Goal: Task Accomplishment & Management: Complete application form

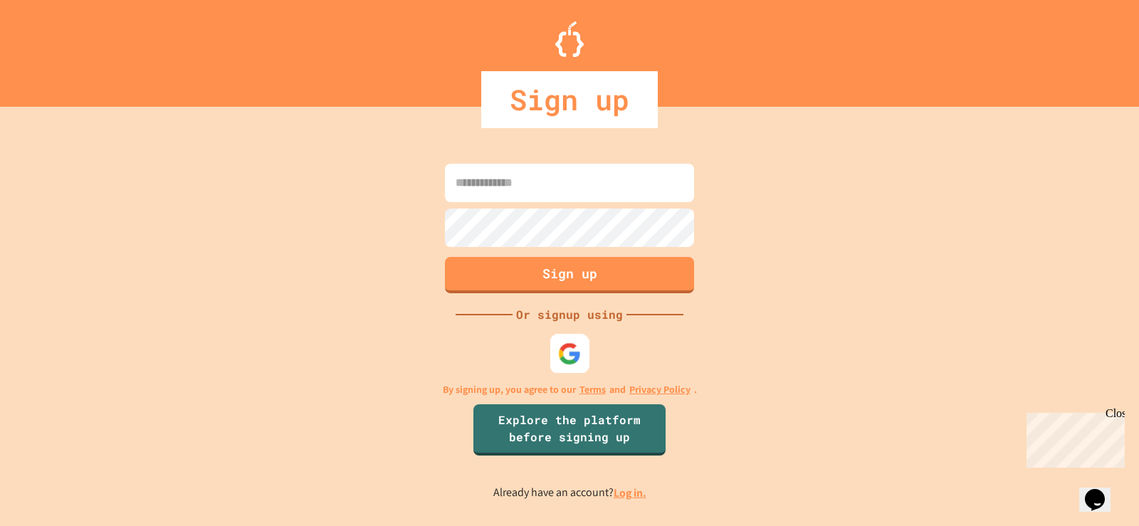
click at [569, 359] on img at bounding box center [569, 353] width 23 height 23
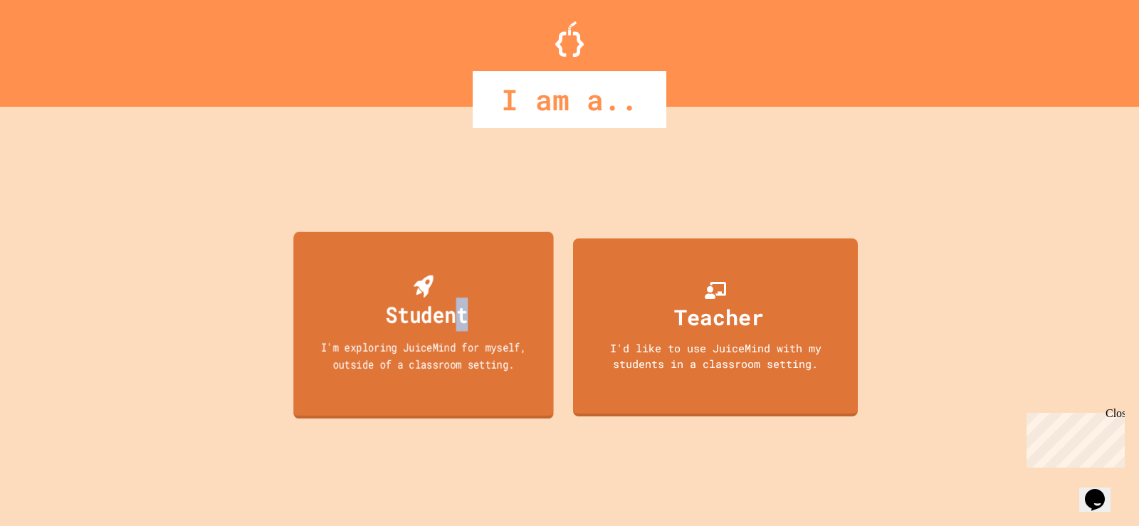
click at [465, 307] on div "Student" at bounding box center [427, 314] width 82 height 33
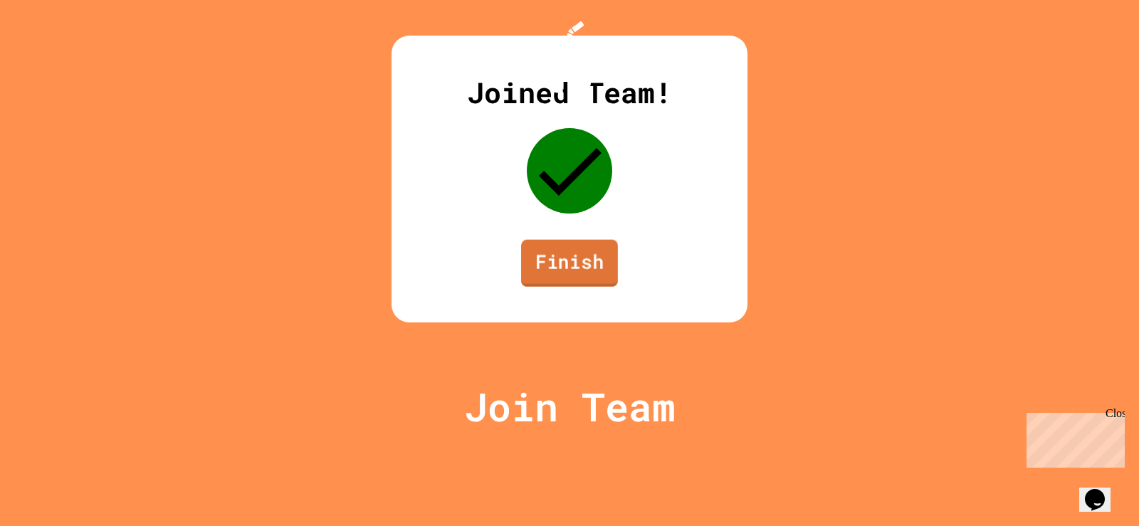
click at [596, 287] on link "Finish" at bounding box center [569, 263] width 97 height 47
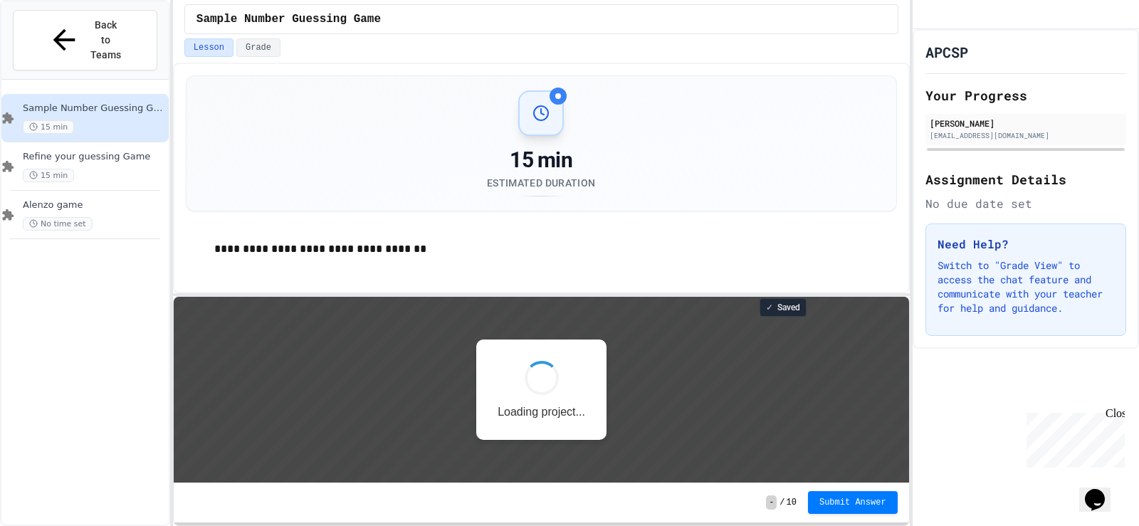
scroll to position [1, 0]
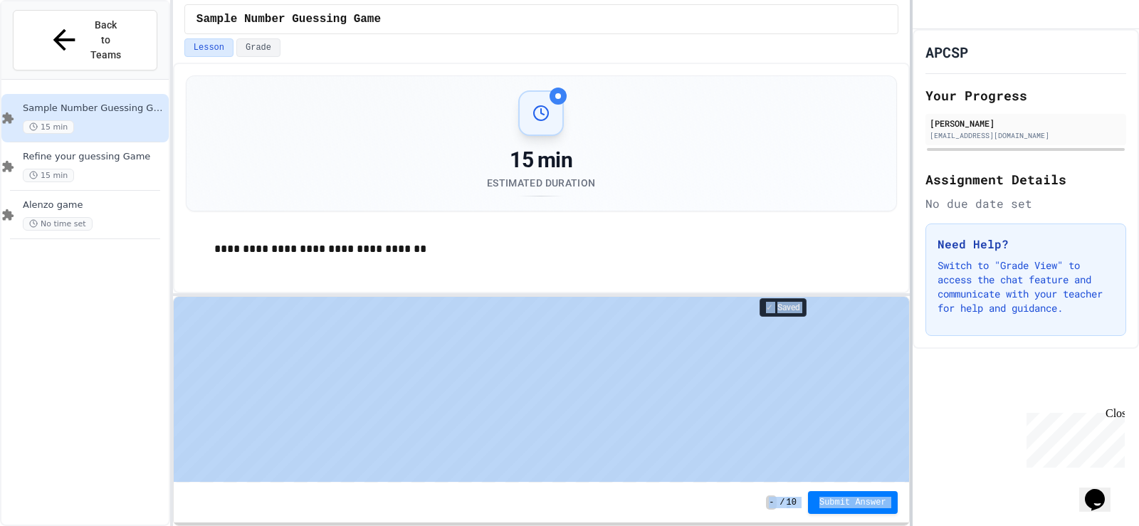
drag, startPoint x: 908, startPoint y: 260, endPoint x: 910, endPoint y: 303, distance: 42.8
click at [910, 303] on div "**********" at bounding box center [569, 263] width 1139 height 526
click at [872, 246] on p "**********" at bounding box center [555, 249] width 683 height 19
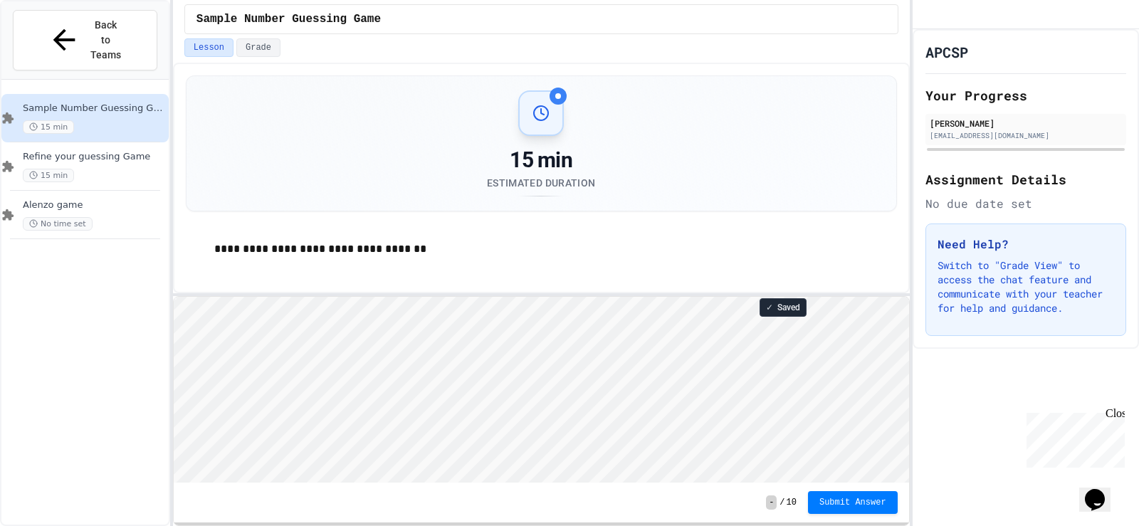
click at [773, 296] on html "Loading project... ! Error Loading Project There was an error loading the proje…" at bounding box center [540, 296] width 735 height 0
click at [306, 238] on div "**********" at bounding box center [541, 249] width 711 height 47
click at [565, 80] on div "15 min Estimated Duration" at bounding box center [541, 143] width 710 height 135
drag, startPoint x: 565, startPoint y: 80, endPoint x: 574, endPoint y: 205, distance: 124.9
click at [565, 83] on div "15 min Estimated Duration" at bounding box center [541, 143] width 710 height 135
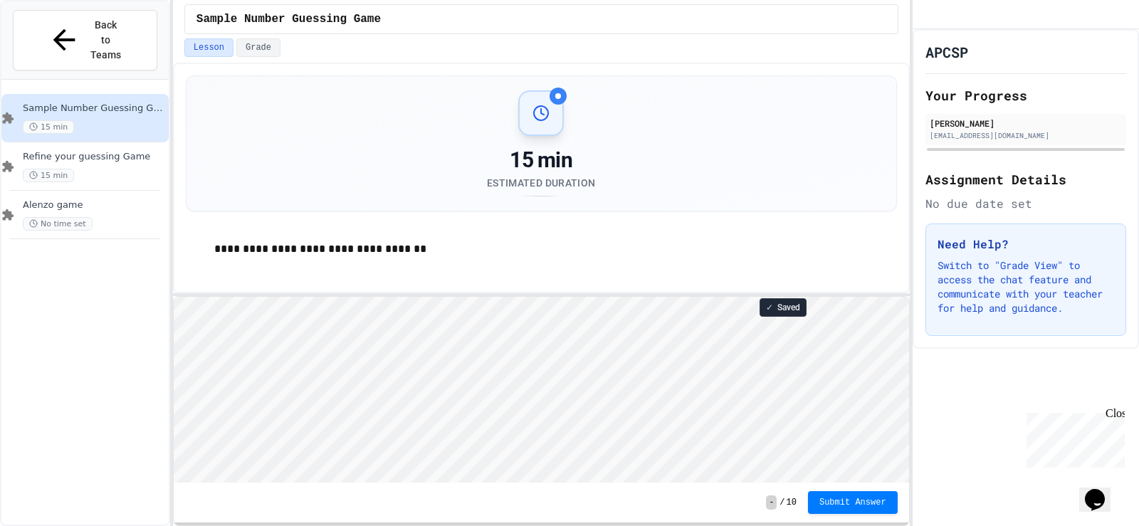
click at [574, 206] on div "15 min Estimated Duration" at bounding box center [541, 143] width 710 height 135
click at [115, 151] on div "Refine your guessing Game 15 min" at bounding box center [94, 166] width 143 height 31
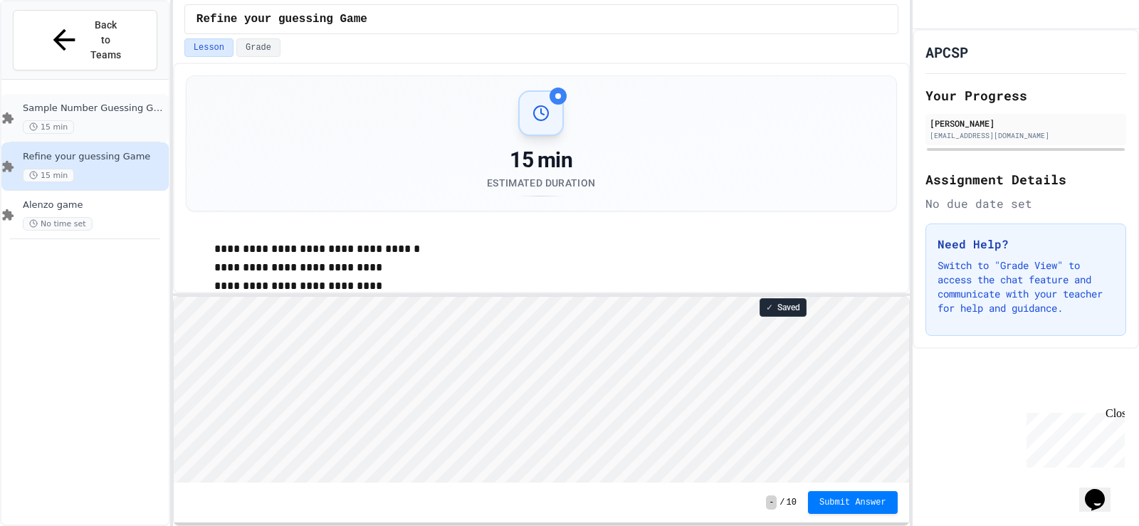
click at [137, 102] on span "Sample Number Guessing Game" at bounding box center [94, 108] width 143 height 12
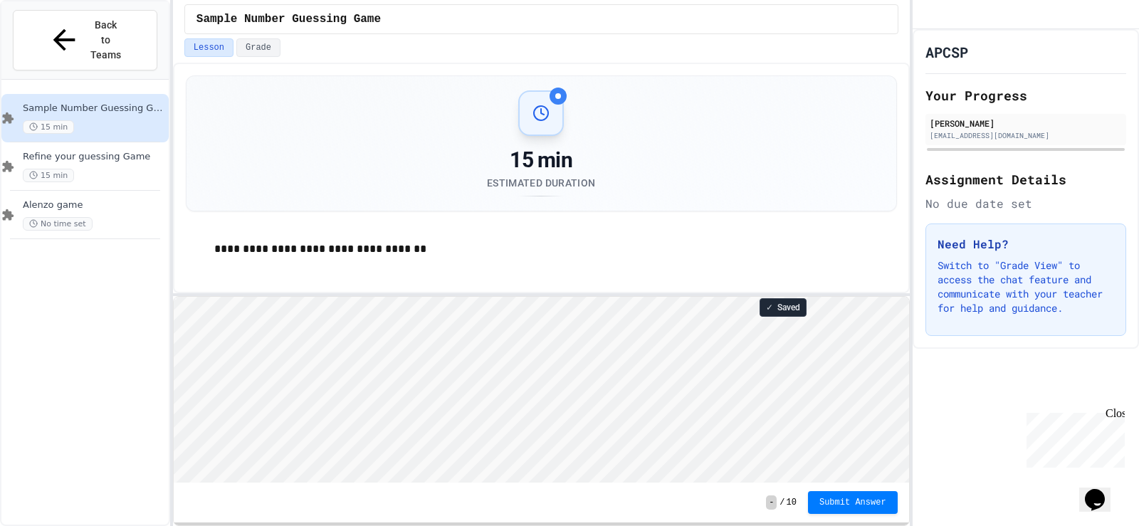
scroll to position [1, 0]
drag, startPoint x: 291, startPoint y: 228, endPoint x: 328, endPoint y: 233, distance: 37.3
click at [307, 233] on div "**********" at bounding box center [541, 249] width 711 height 47
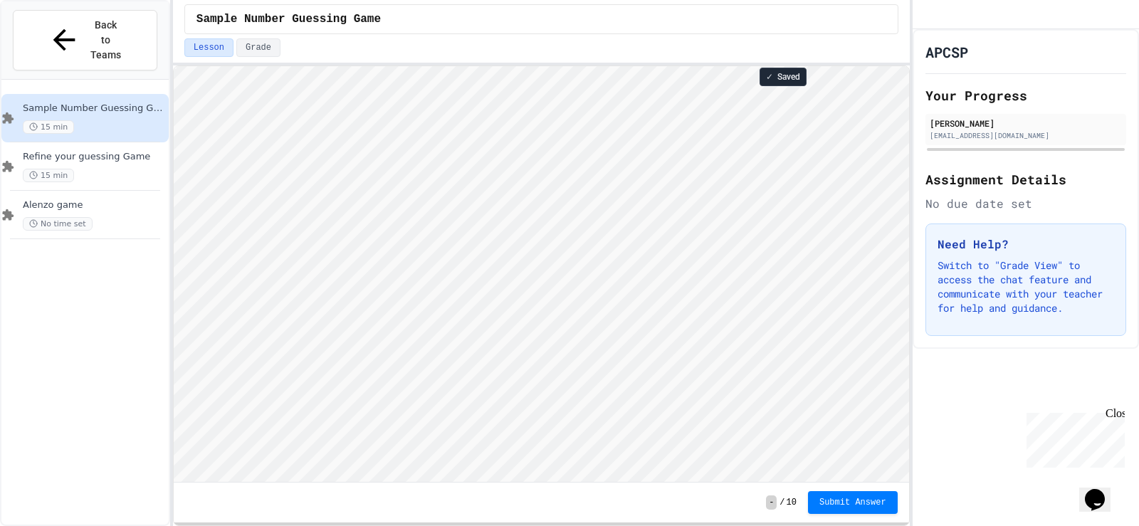
click at [555, 0] on html "**********" at bounding box center [569, 263] width 1139 height 526
type textarea "*"
type textarea "**********"
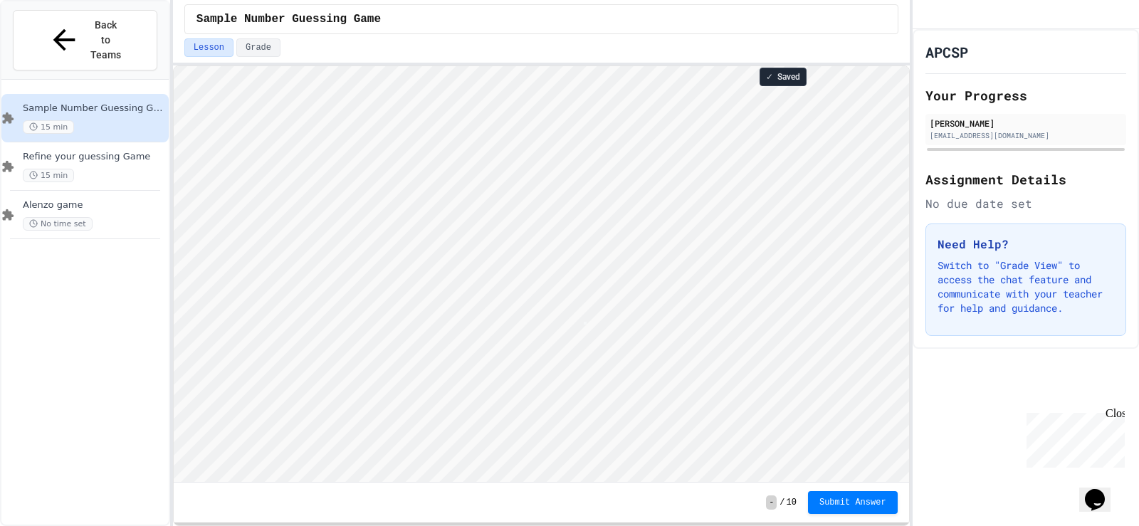
scroll to position [1, 3]
type textarea "*"
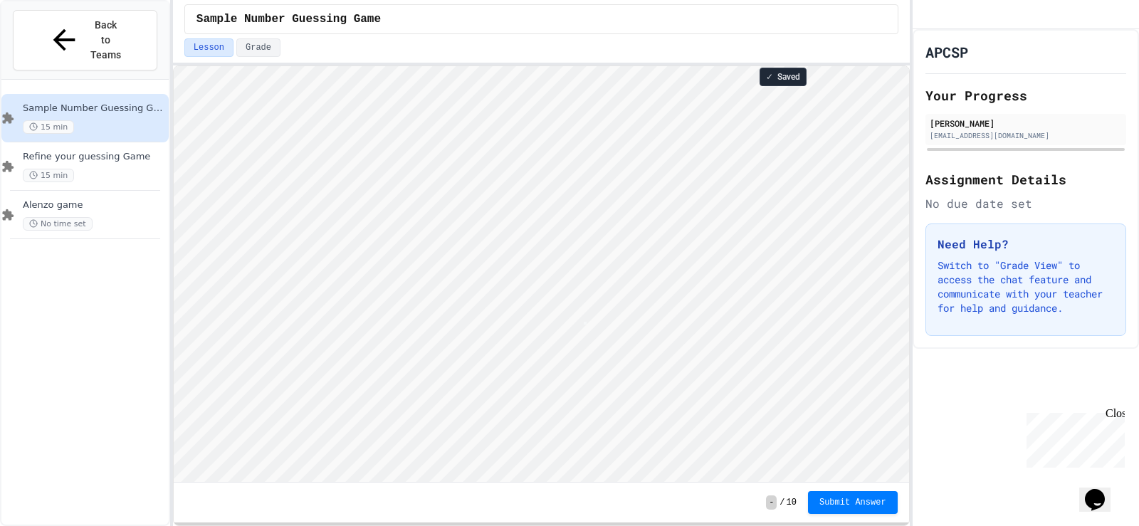
type textarea "*"
type textarea "**********"
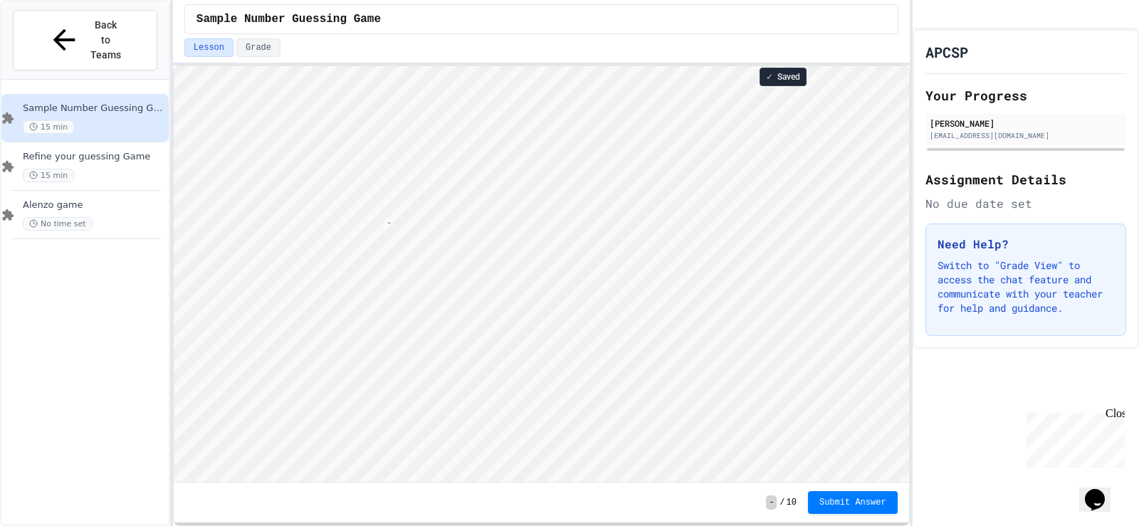
type textarea "*"
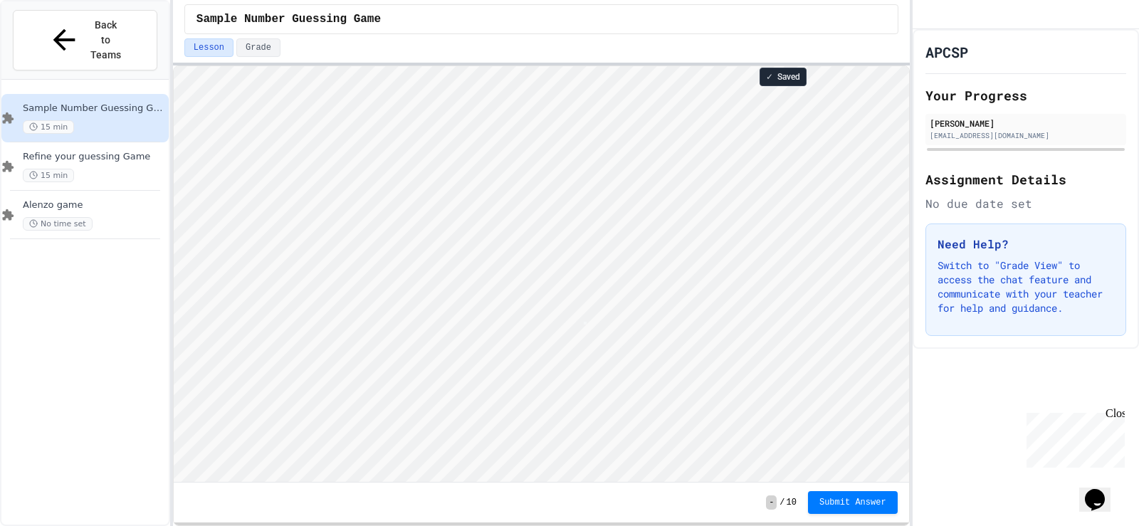
type textarea "*"
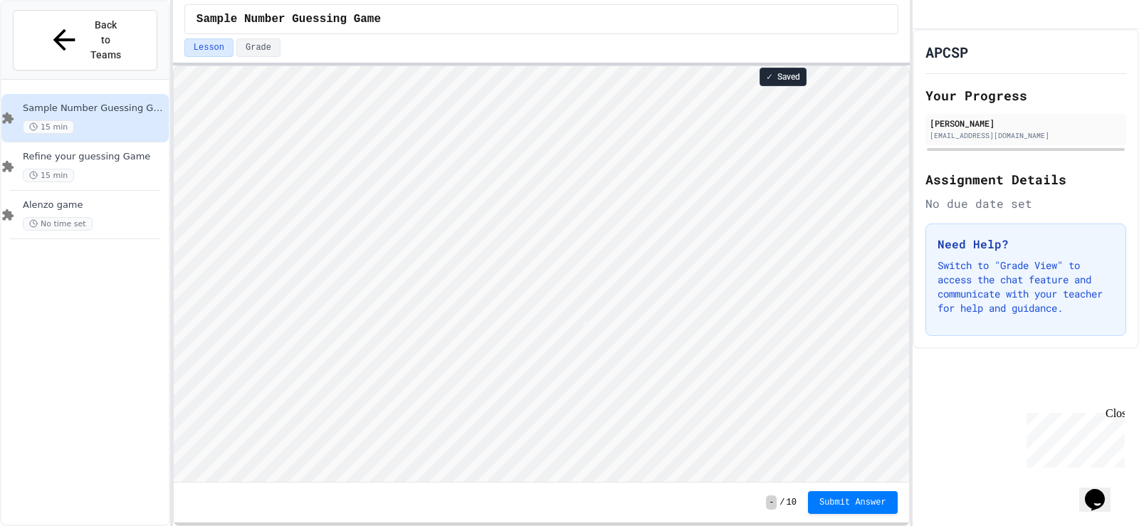
type textarea "*"
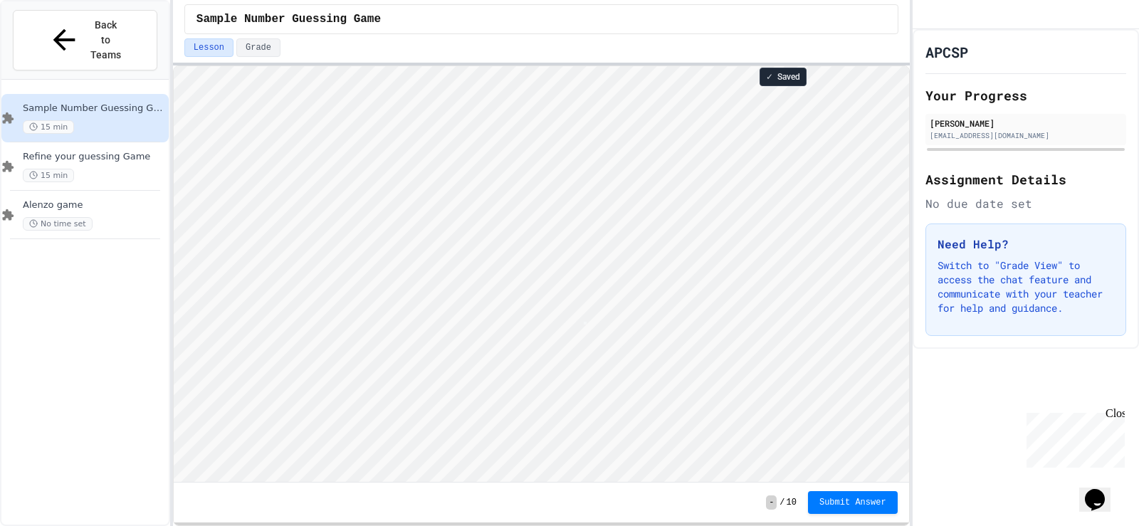
type textarea "*"
type textarea "**"
type textarea "*"
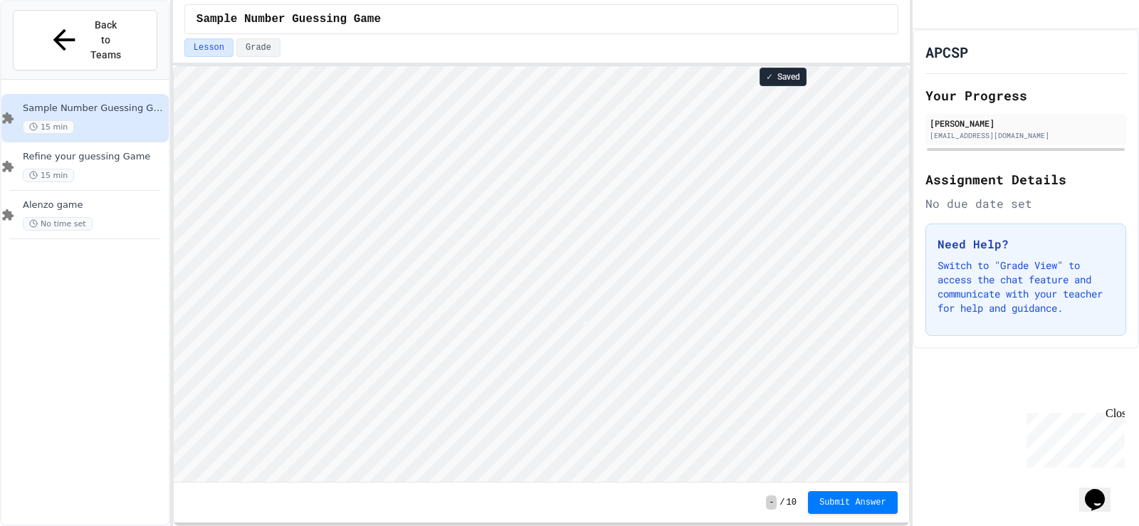
type textarea "*"
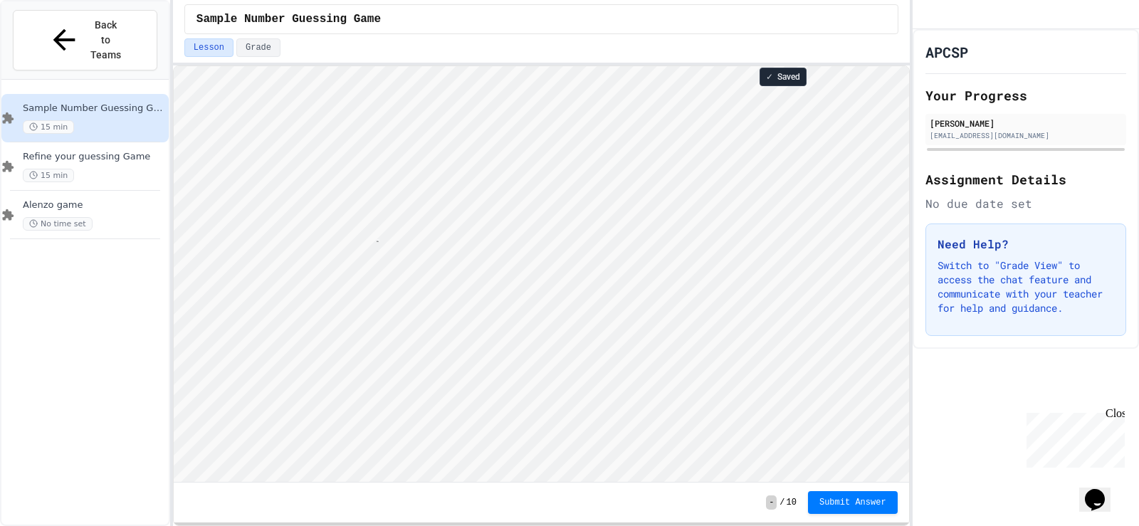
scroll to position [1, 104]
type textarea "**********"
click at [870, 497] on span "Submit Answer" at bounding box center [852, 500] width 67 height 11
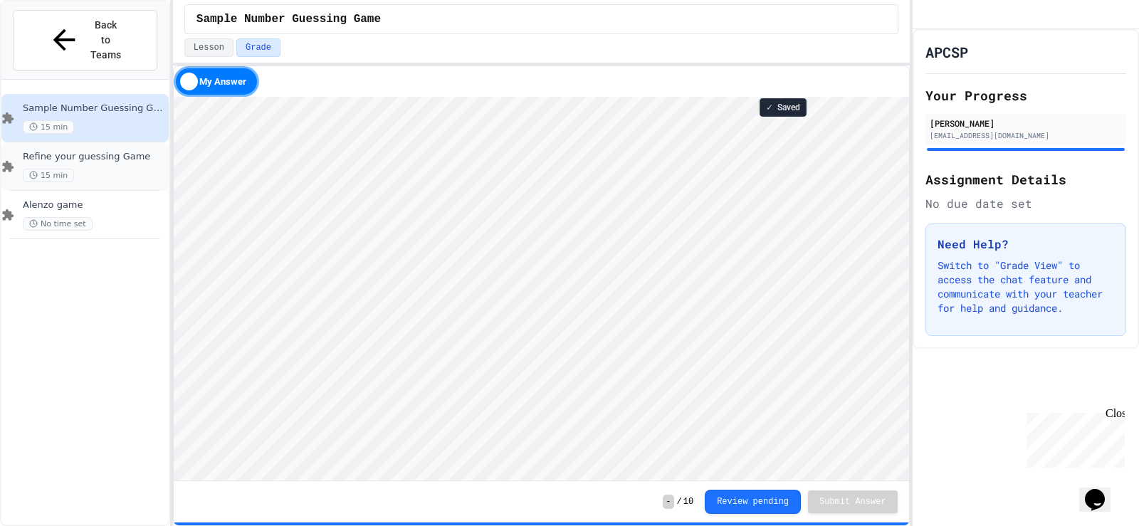
click at [153, 169] on div "15 min" at bounding box center [94, 176] width 143 height 14
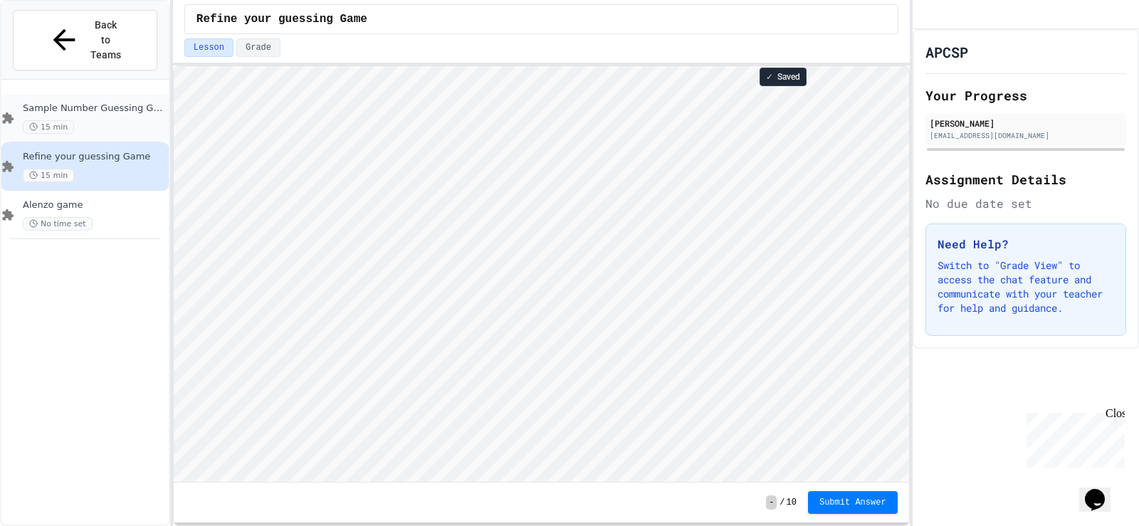
click at [112, 102] on span "Sample Number Guessing Game" at bounding box center [94, 108] width 143 height 12
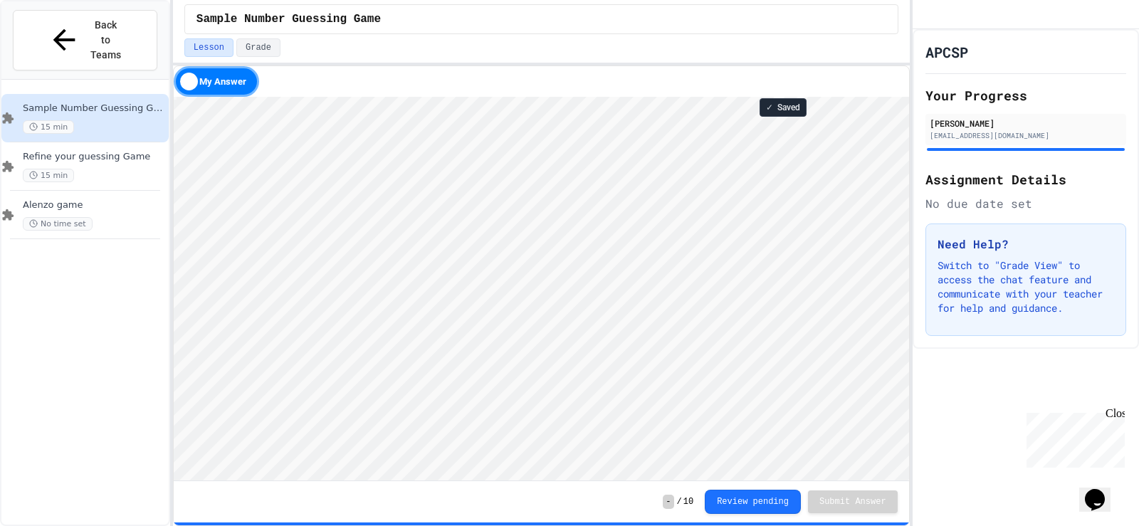
click at [218, 83] on div "My Answer" at bounding box center [216, 81] width 85 height 31
click at [218, 83] on div "Solution" at bounding box center [216, 81] width 85 height 31
click at [218, 83] on div "My Answer" at bounding box center [216, 81] width 85 height 31
click at [218, 83] on div "Solution" at bounding box center [216, 81] width 85 height 31
click at [218, 85] on div "My Answer" at bounding box center [216, 81] width 85 height 31
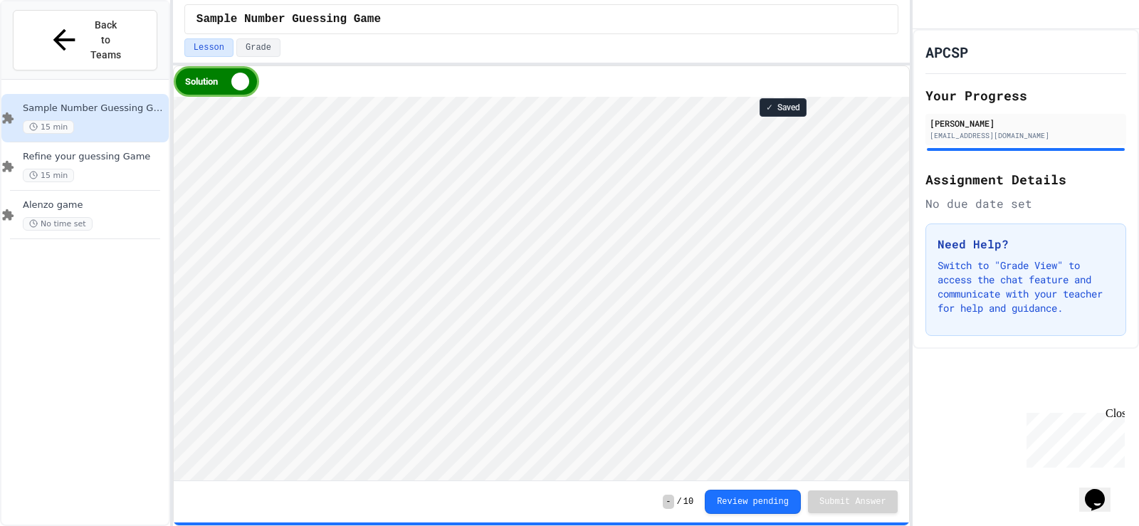
click at [216, 88] on div "Solution" at bounding box center [216, 81] width 85 height 31
click at [113, 151] on div "Refine your guessing Game 15 min" at bounding box center [94, 166] width 143 height 31
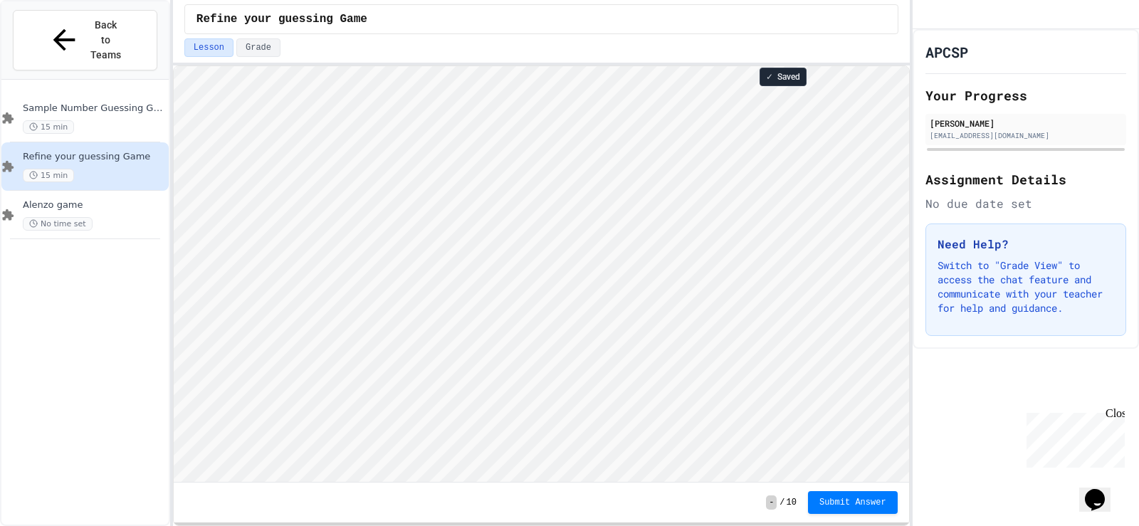
scroll to position [1, 0]
click at [89, 120] on div "15 min" at bounding box center [94, 127] width 143 height 14
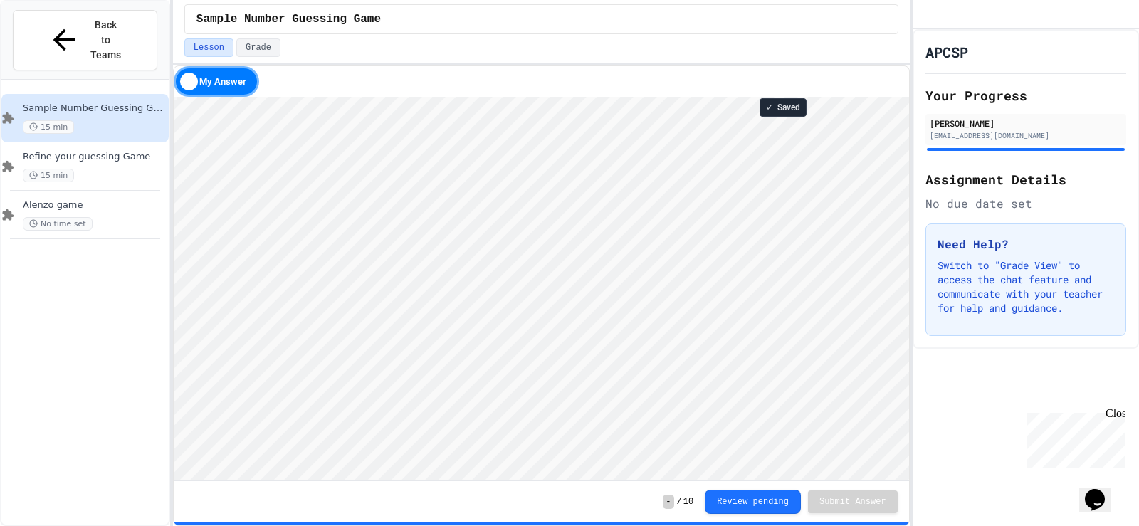
scroll to position [1, 0]
click at [91, 151] on span "Refine your guessing Game" at bounding box center [94, 157] width 143 height 12
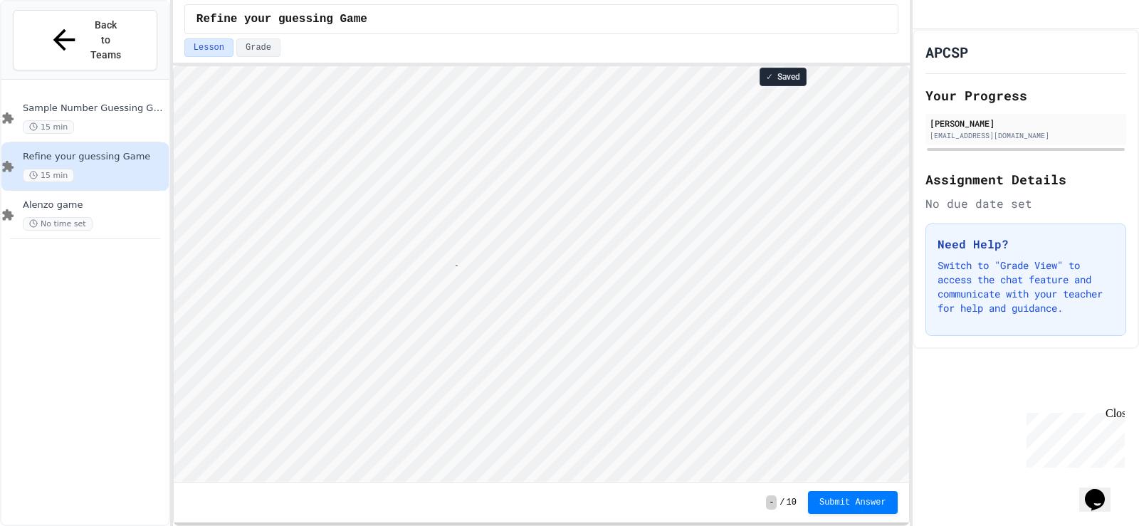
scroll to position [1, 59]
type textarea "**********"
click at [75, 120] on div "15 min" at bounding box center [94, 127] width 143 height 14
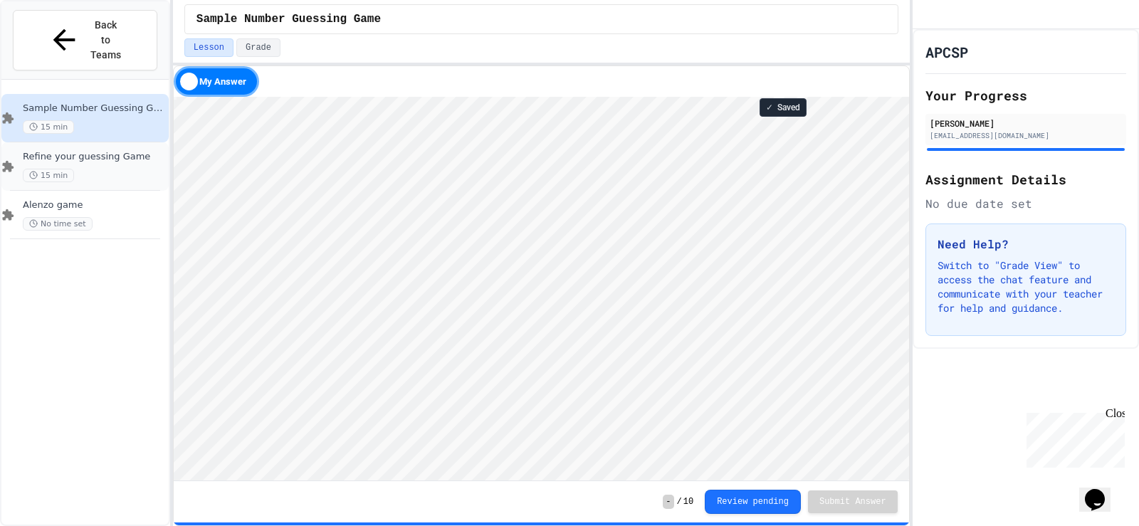
click at [126, 151] on div "Refine your guessing Game 15 min" at bounding box center [94, 166] width 143 height 31
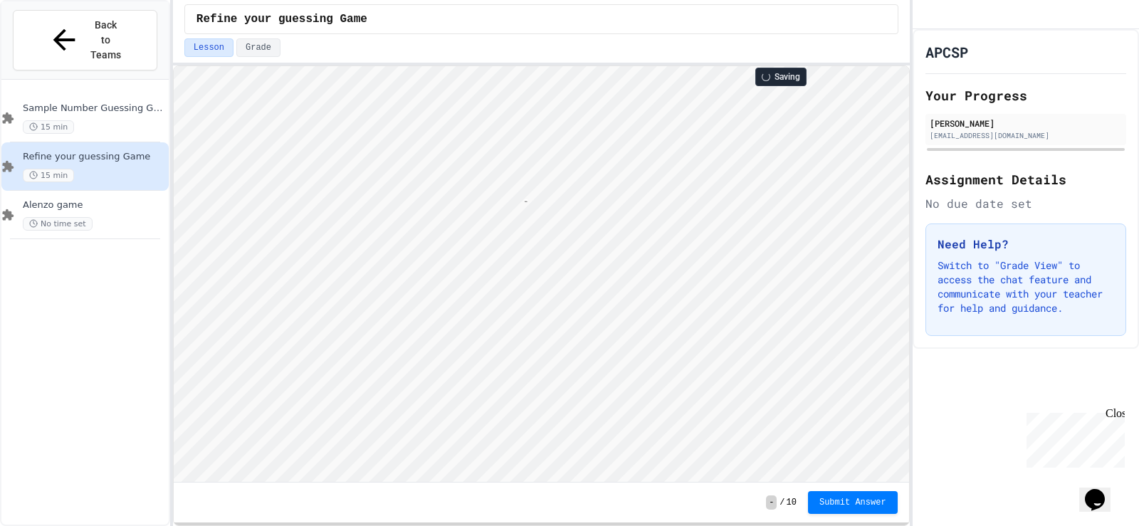
scroll to position [1, 10]
type textarea "***"
click at [88, 102] on span "Sample Number Guessing Game" at bounding box center [94, 108] width 143 height 12
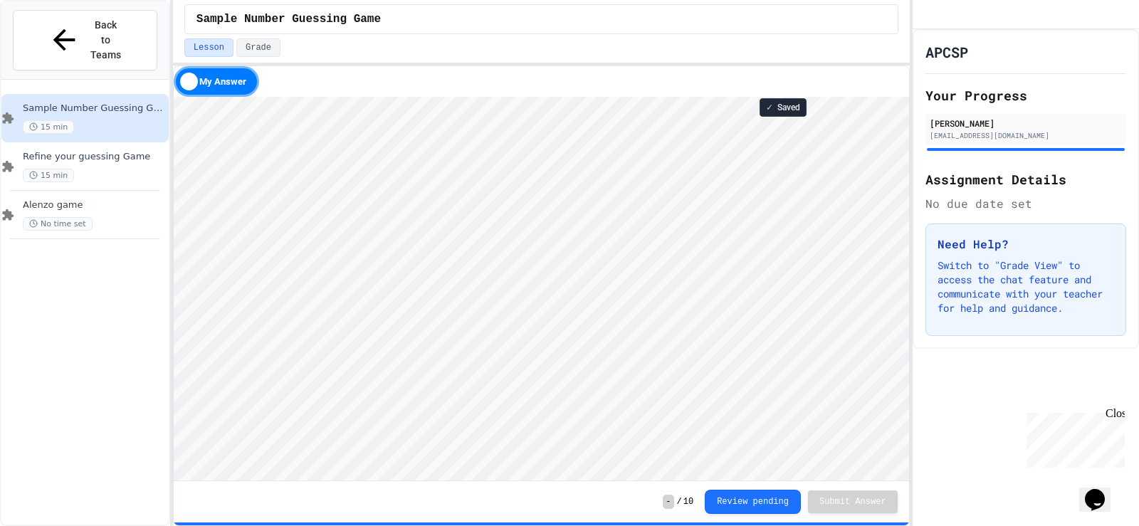
scroll to position [1, 0]
click at [91, 151] on span "Refine your guessing Game" at bounding box center [94, 157] width 143 height 12
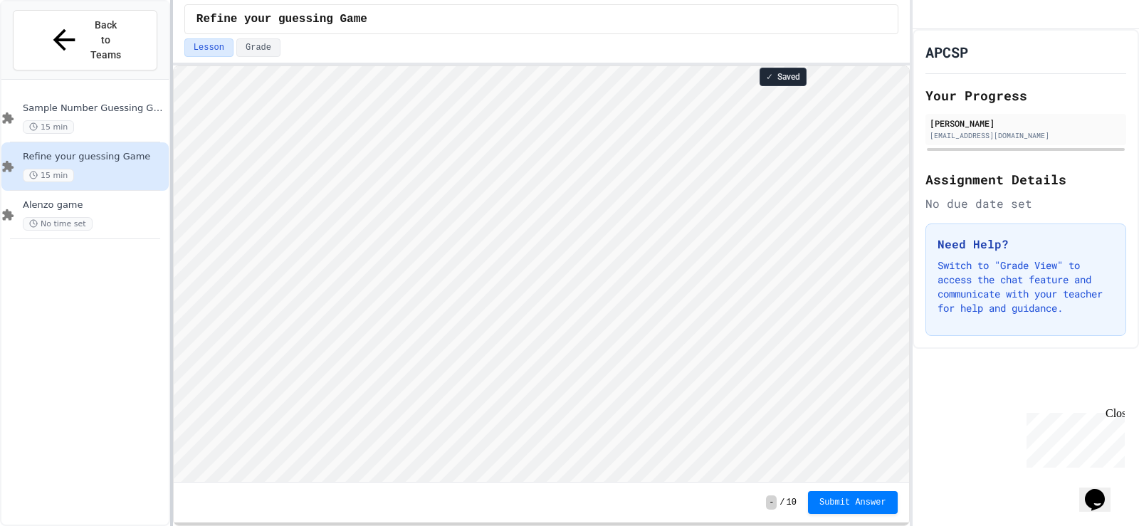
scroll to position [1, 0]
click at [105, 120] on div "15 min" at bounding box center [94, 127] width 143 height 14
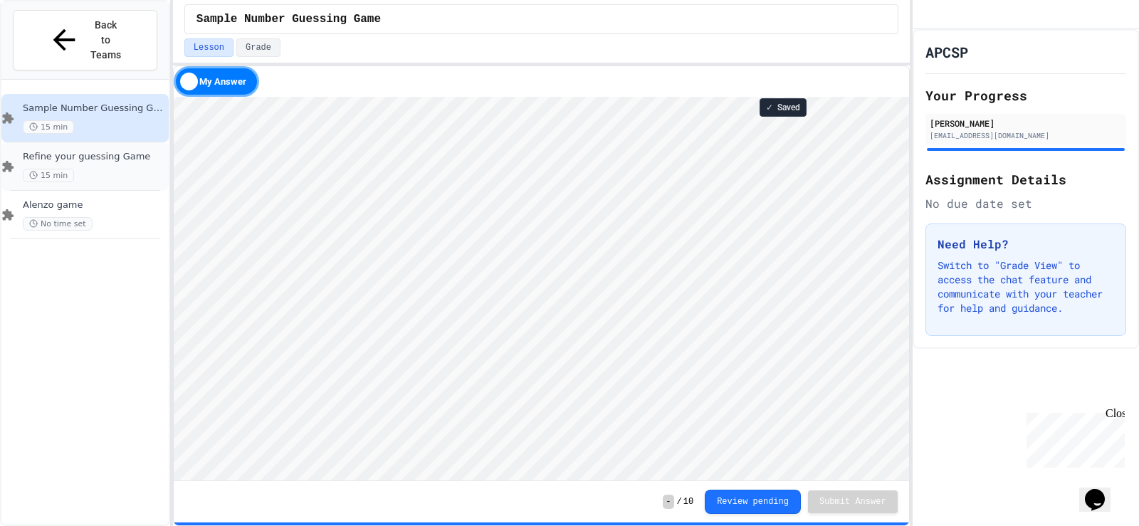
click at [102, 151] on span "Refine your guessing Game" at bounding box center [94, 157] width 143 height 12
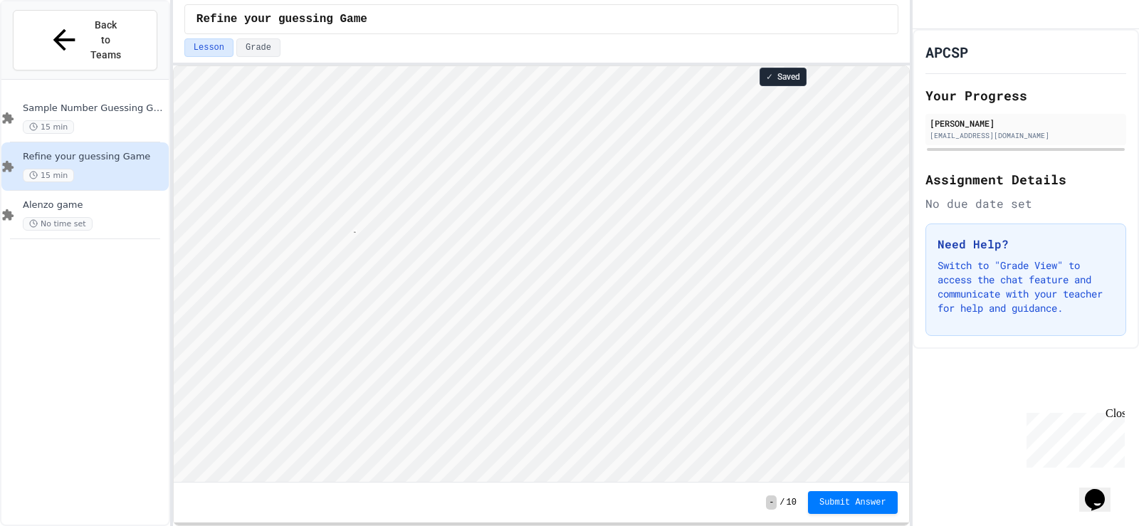
scroll to position [1, 61]
type textarea "**********"
type textarea "*"
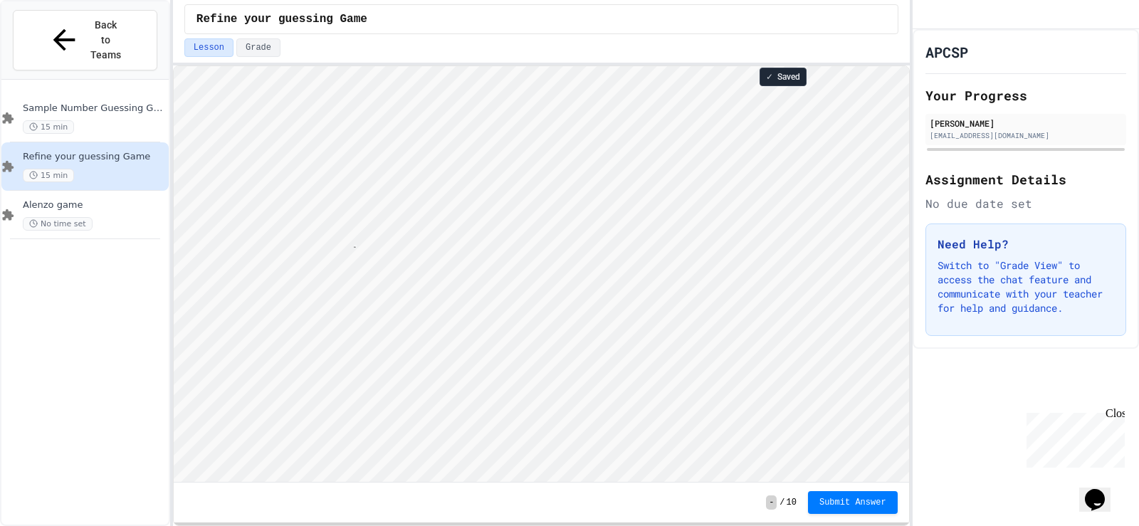
type textarea "**********"
type textarea "*"
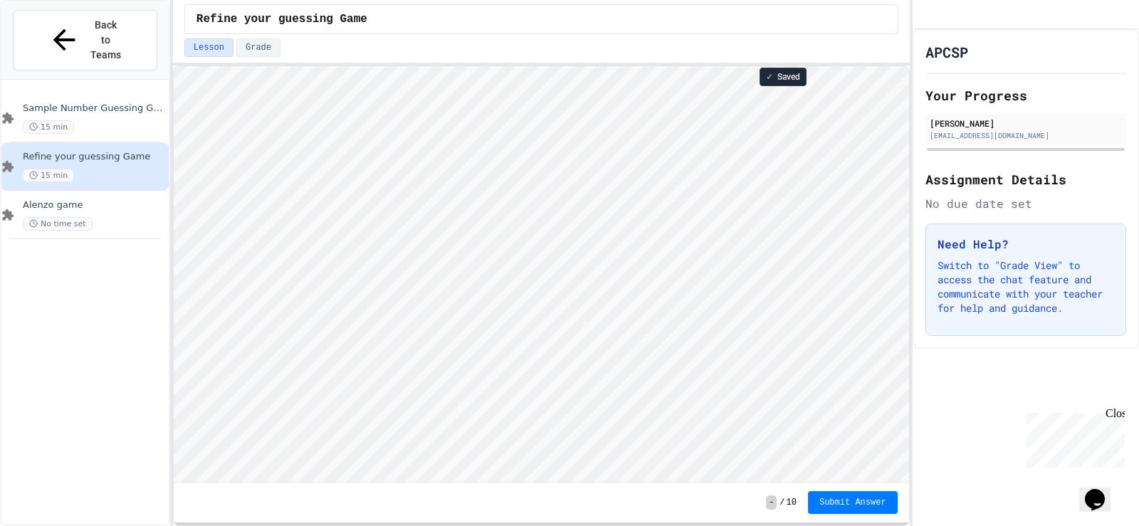
scroll to position [1, 0]
type textarea "*"
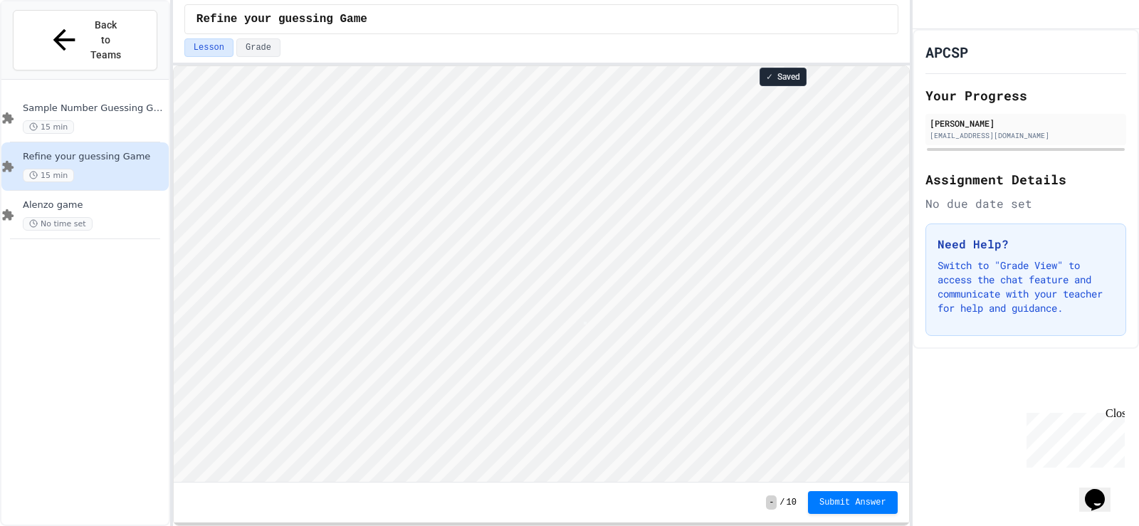
type textarea "*"
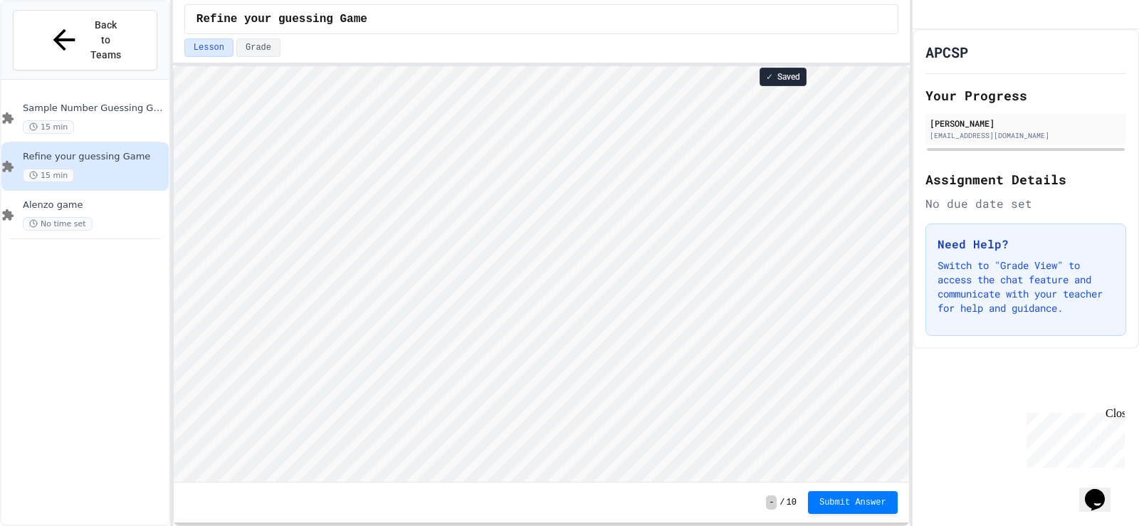
type textarea "*"
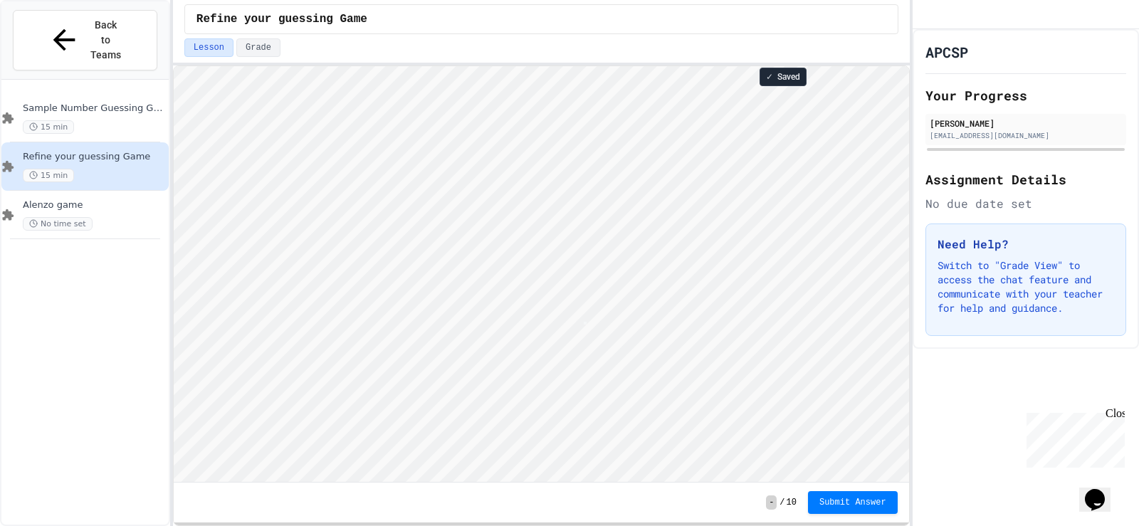
type textarea "*"
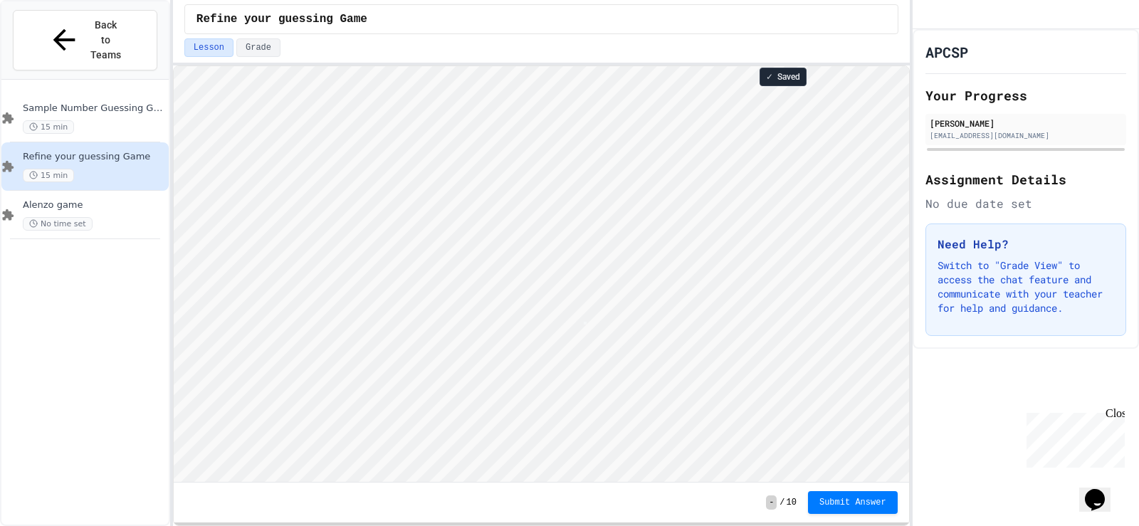
scroll to position [1, 0]
type textarea "*"
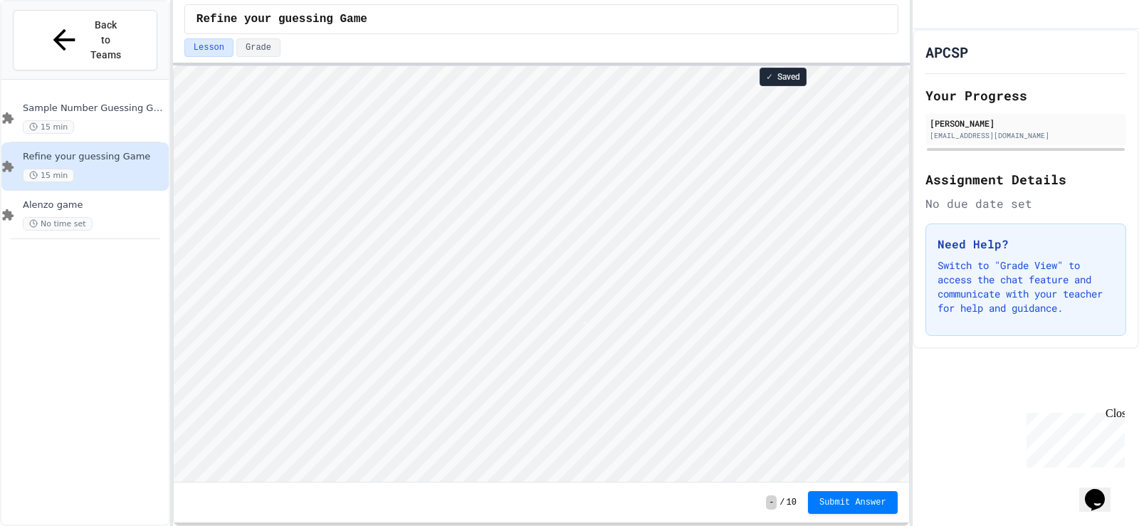
type textarea "*"
click at [72, 102] on div "Sample Number Guessing Game 15 min" at bounding box center [94, 117] width 143 height 31
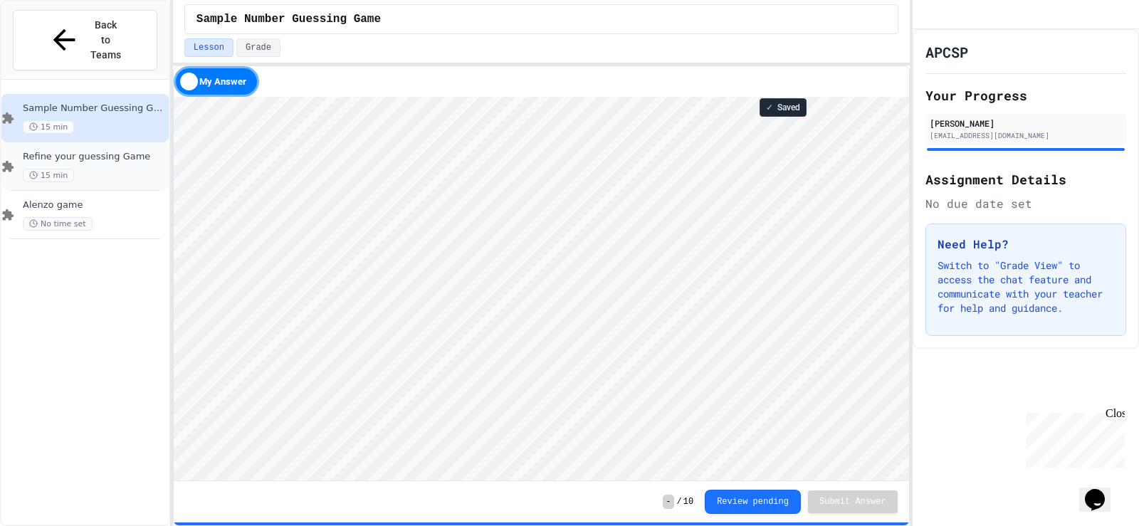
click at [92, 151] on div "Refine your guessing Game 15 min" at bounding box center [94, 166] width 143 height 31
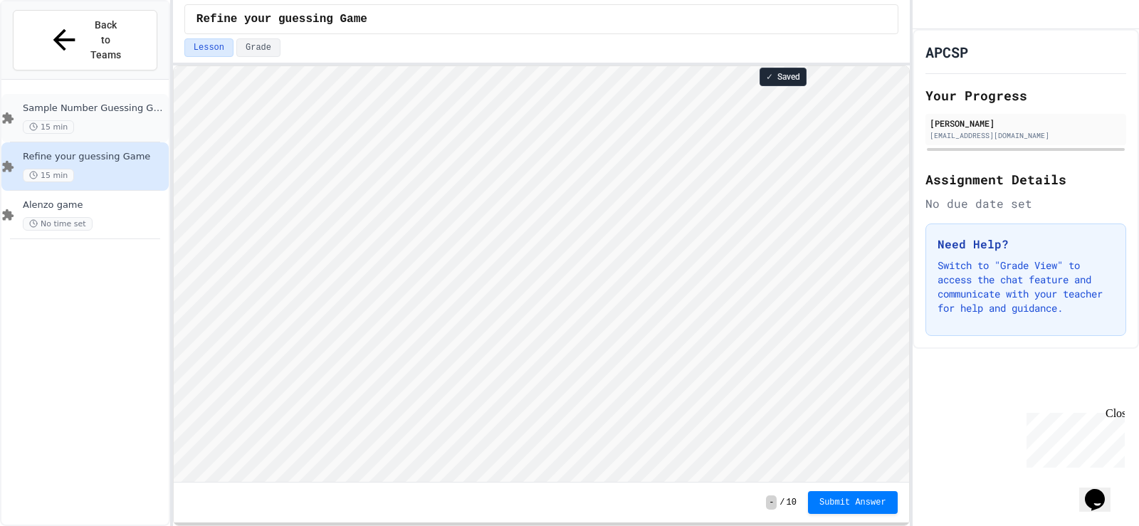
click at [90, 102] on span "Sample Number Guessing Game" at bounding box center [94, 108] width 143 height 12
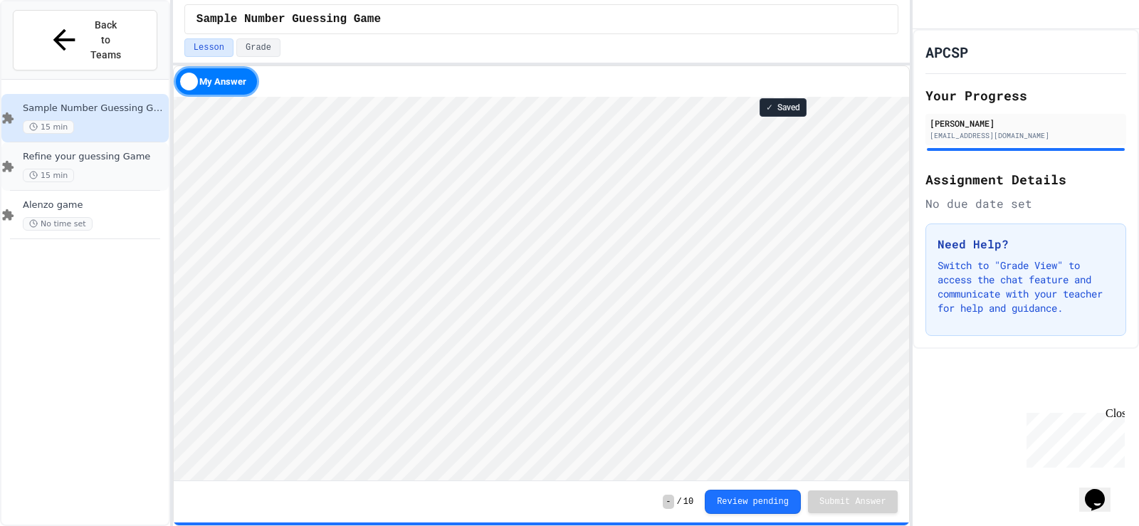
click at [107, 151] on span "Refine your guessing Game" at bounding box center [94, 157] width 143 height 12
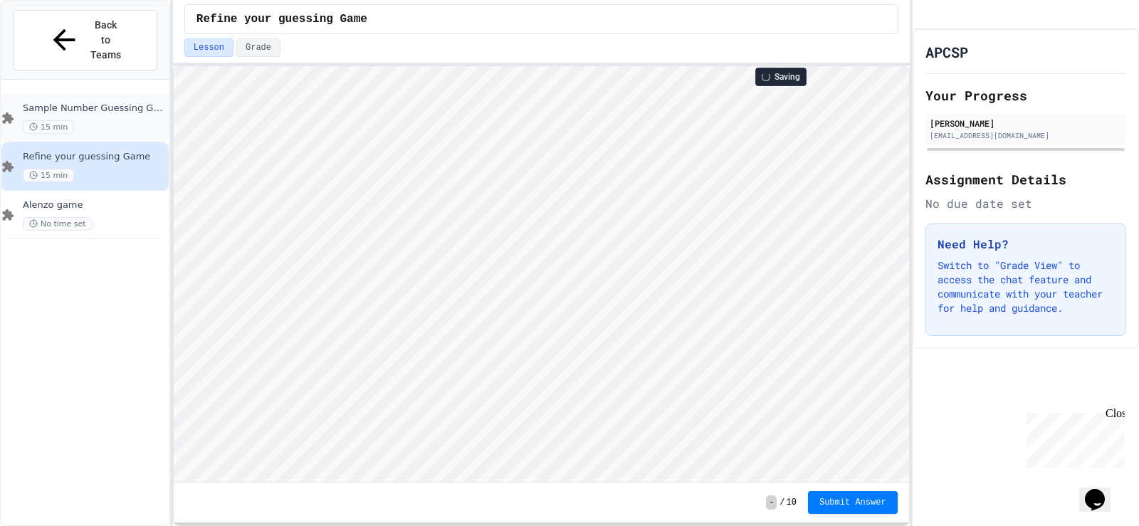
click at [93, 120] on div "15 min" at bounding box center [94, 127] width 143 height 14
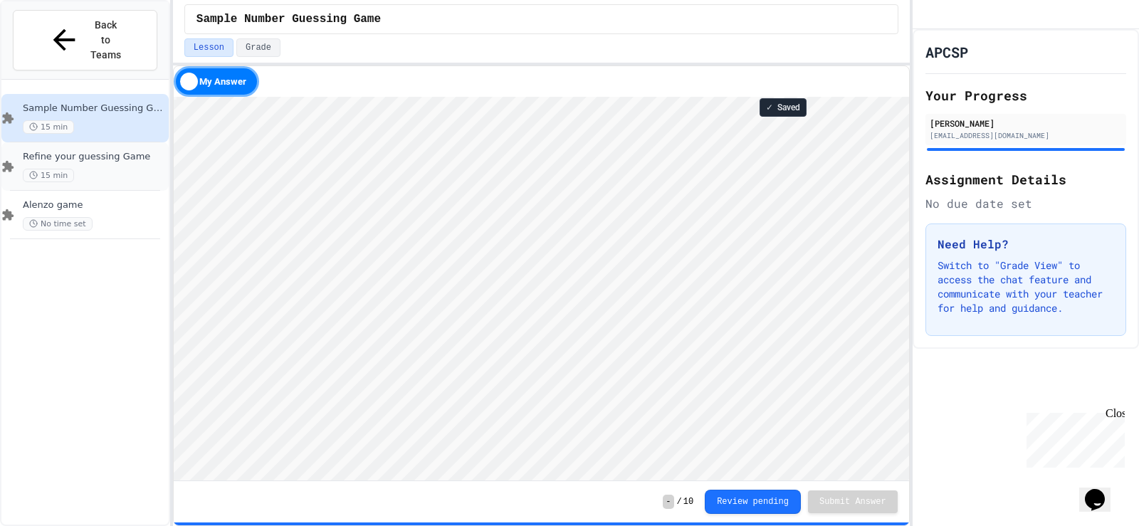
click at [91, 151] on span "Refine your guessing Game" at bounding box center [94, 157] width 143 height 12
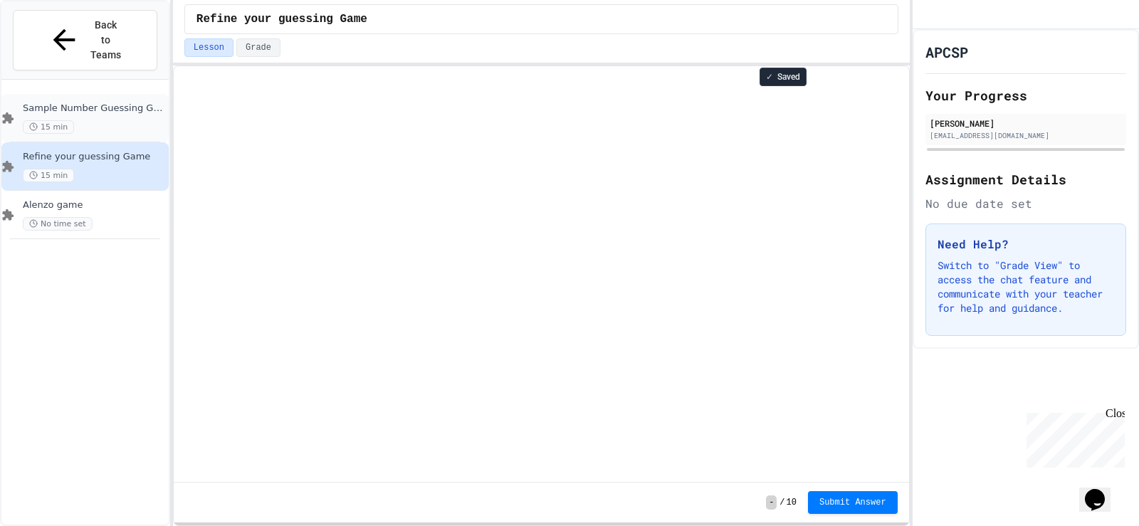
click at [107, 102] on span "Sample Number Guessing Game" at bounding box center [94, 108] width 143 height 12
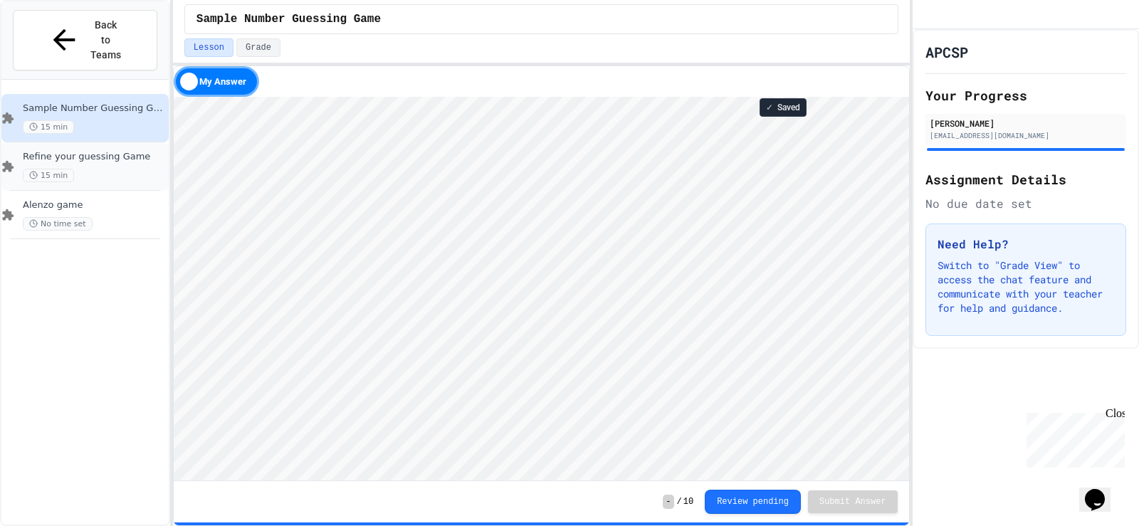
click at [105, 151] on span "Refine your guessing Game" at bounding box center [94, 157] width 143 height 12
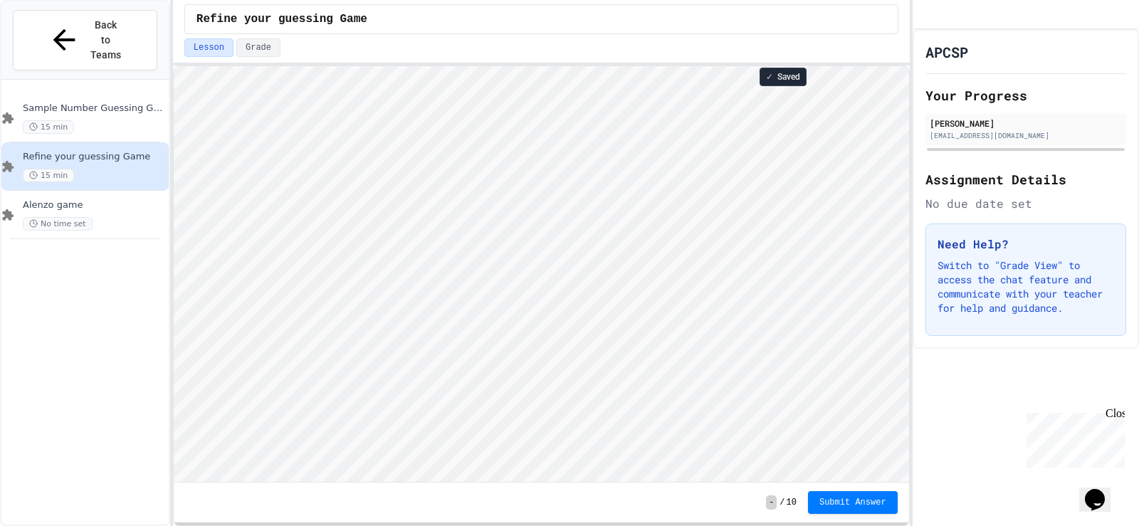
scroll to position [1, 0]
click at [826, 65] on div "**********" at bounding box center [541, 294] width 737 height 463
type textarea "*"
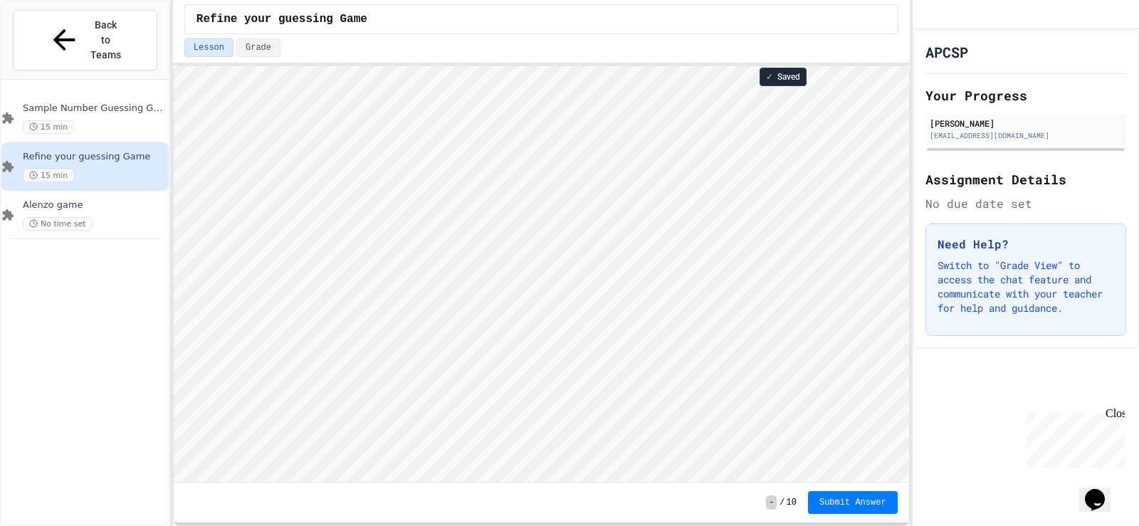
type textarea "*"
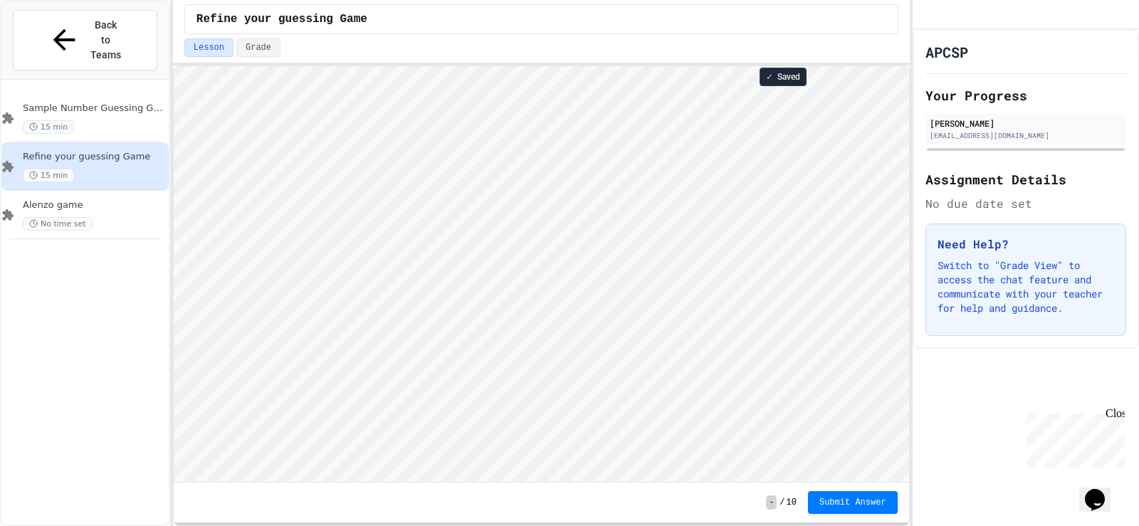
scroll to position [1, 0]
type textarea "*"
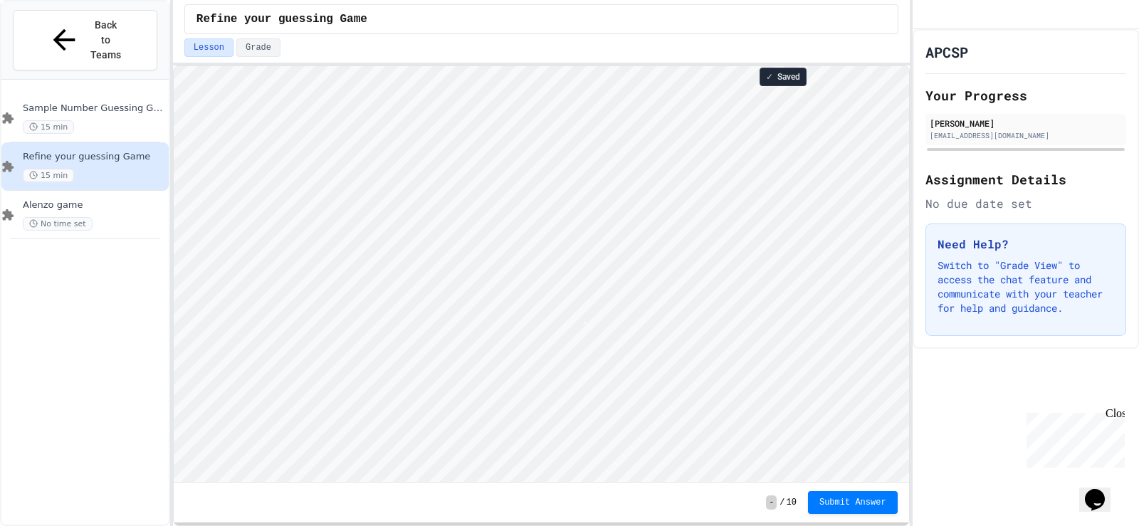
type textarea "*"
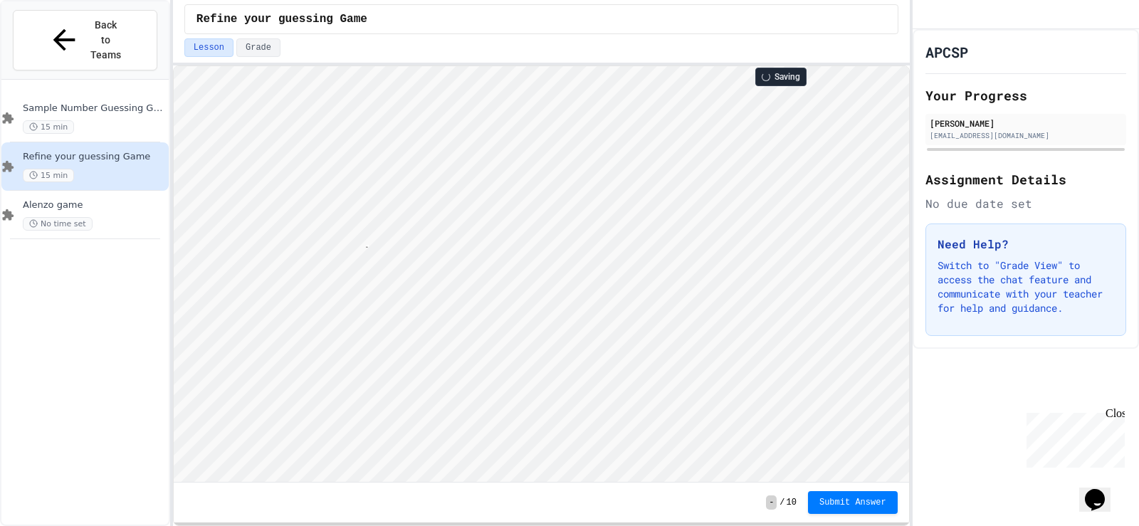
scroll to position [1, 0]
paste textarea "*******"
type textarea "**********"
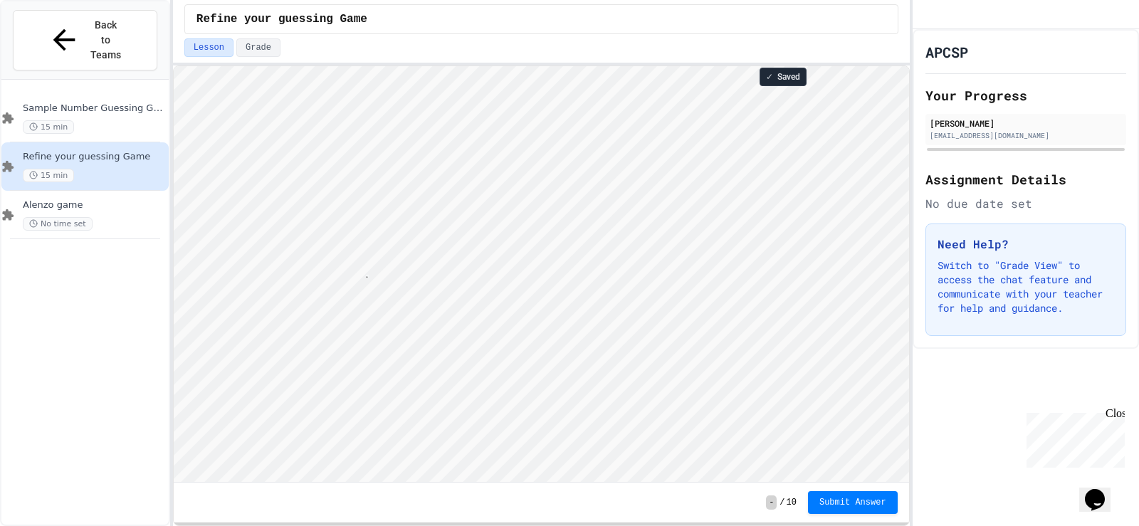
type textarea "**********"
type textarea "*"
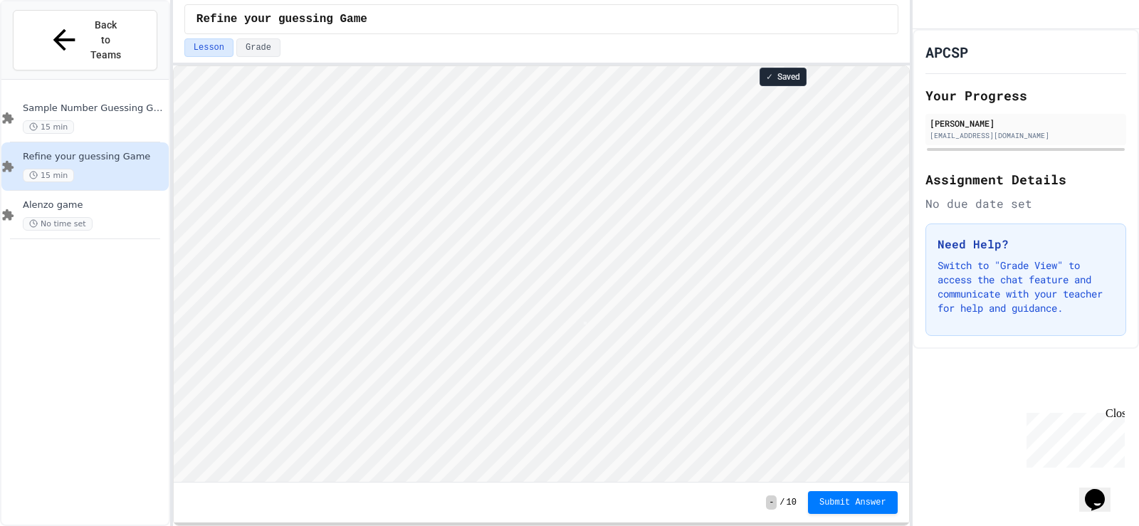
type textarea "*"
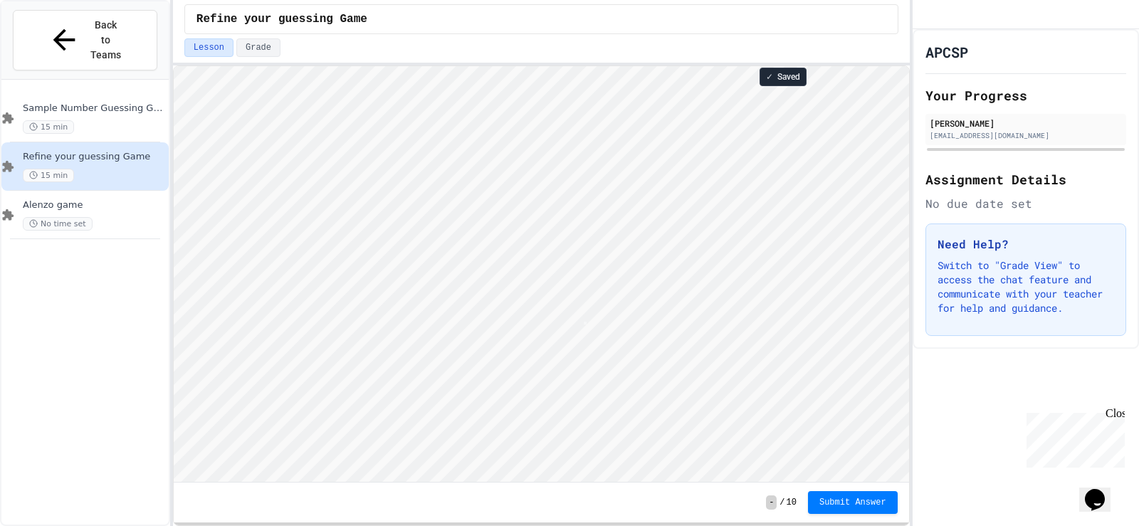
type textarea "*"
type textarea "**"
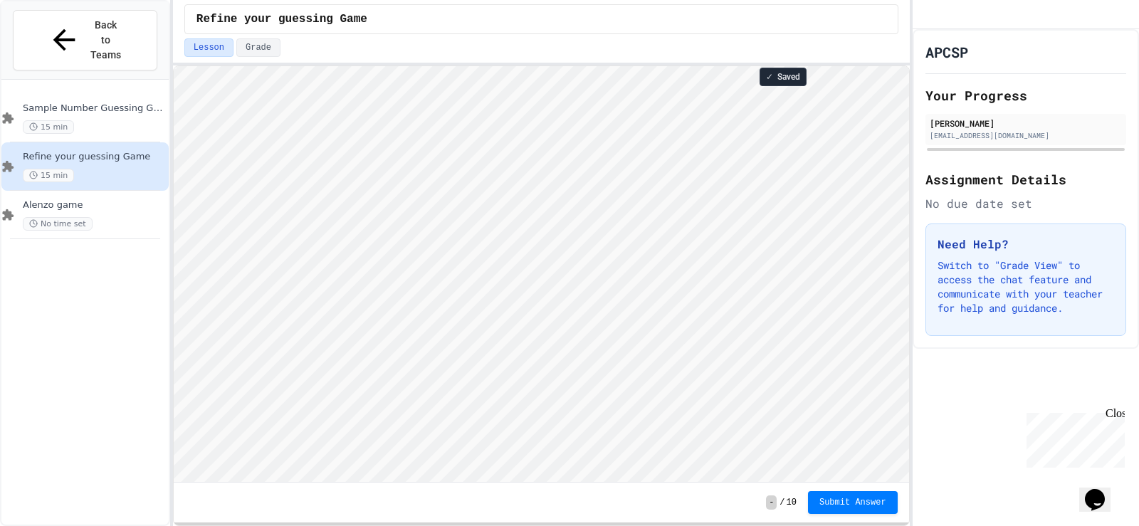
click at [868, 43] on div "Lesson Grade" at bounding box center [541, 47] width 714 height 19
type textarea "**********"
type textarea "*"
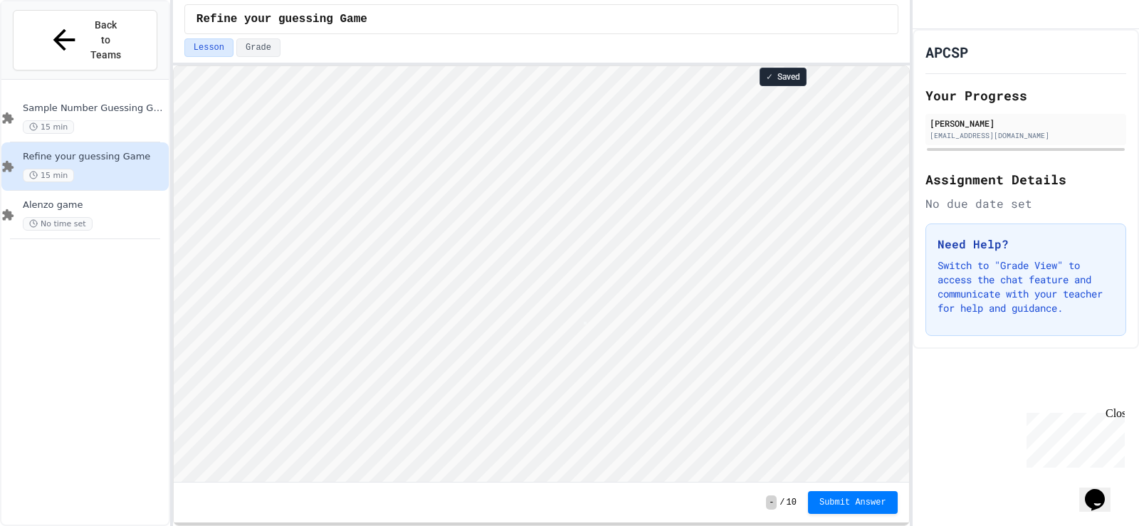
type textarea "*"
type textarea "***"
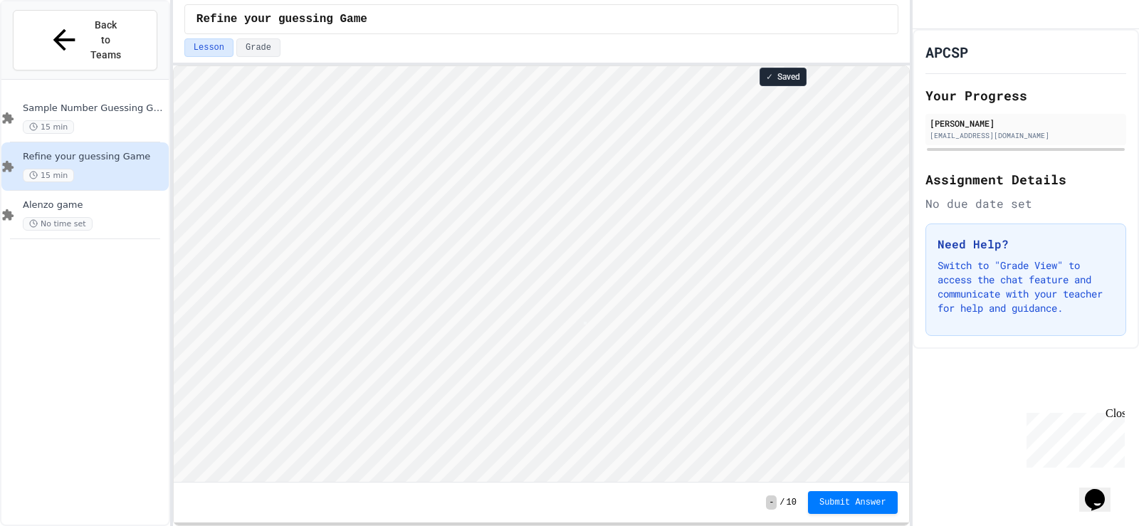
type textarea "*"
type textarea "**********"
type textarea "*"
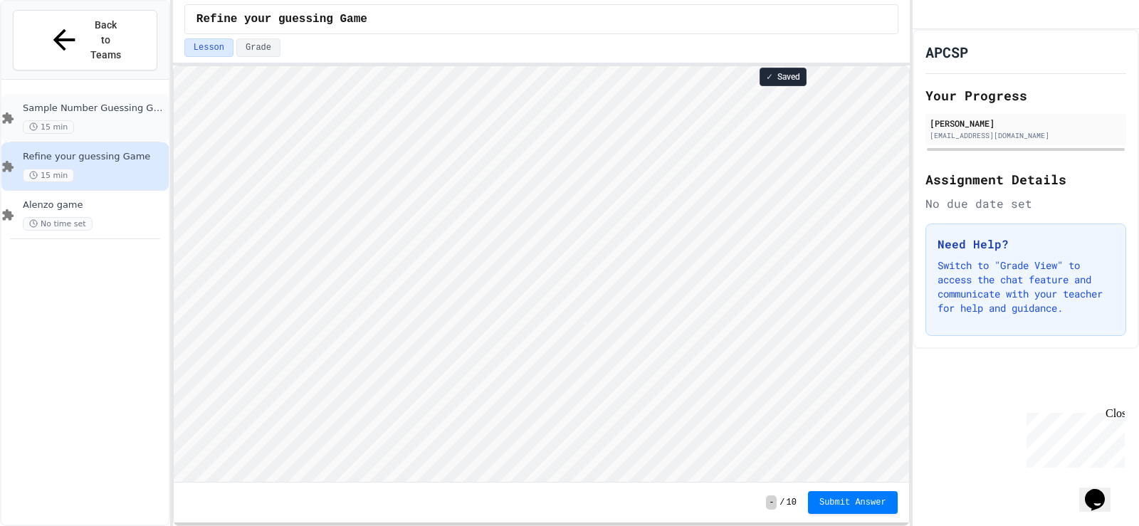
type textarea "*"
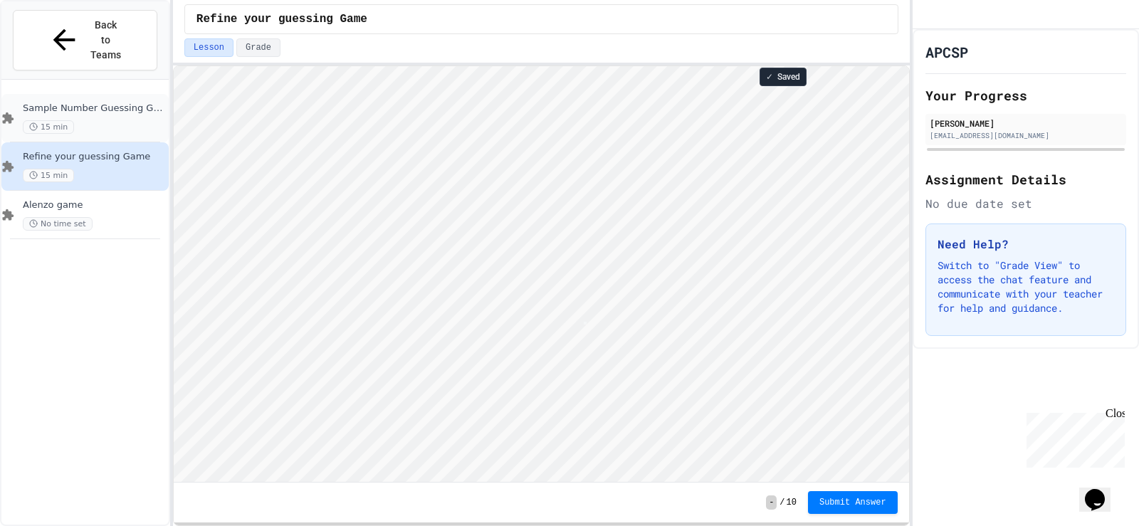
scroll to position [1, 0]
type textarea "**********"
click at [173, 66] on html "Loading project... ! Error Loading Project There was an error loading the proje…" at bounding box center [540, 66] width 735 height 0
type textarea "*"
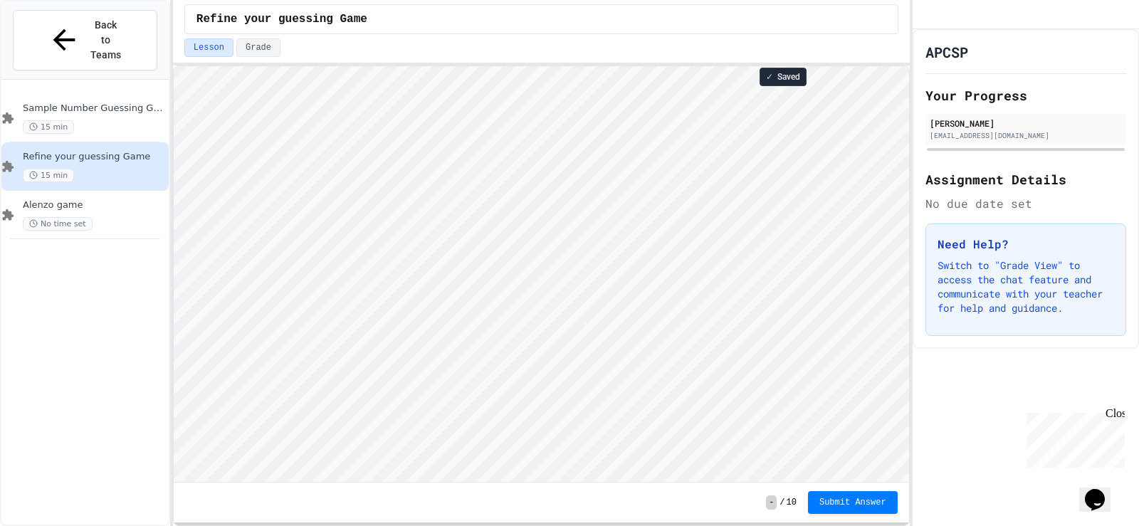
type textarea "*"
click at [173, 66] on html "Loading project... ! Error Loading Project There was an error loading the proje…" at bounding box center [540, 66] width 735 height 0
type textarea "*"
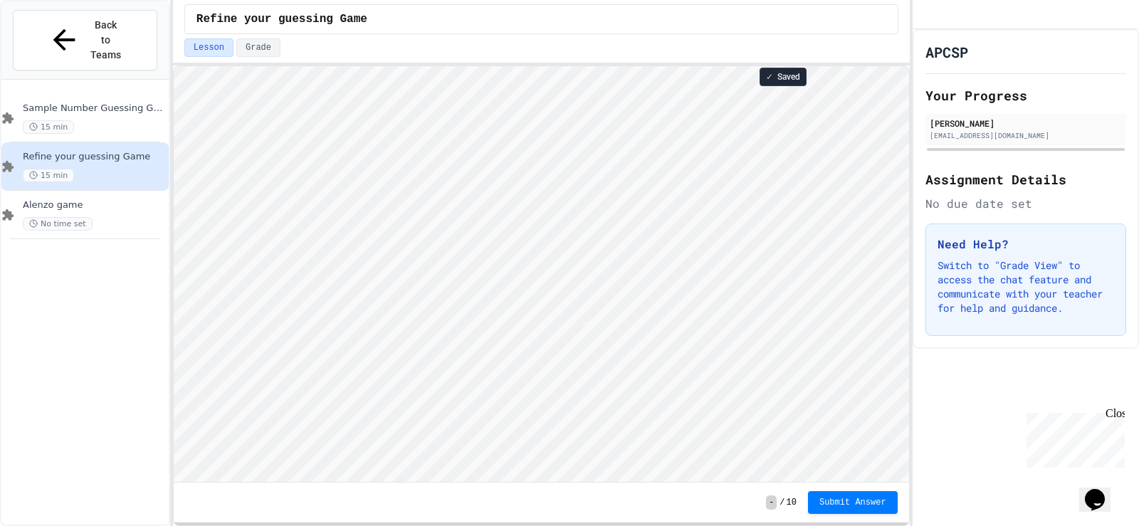
scroll to position [1, 0]
click at [173, 66] on html "Loading project... ! Error Loading Project There was an error loading the proje…" at bounding box center [540, 66] width 735 height 0
type textarea "*"
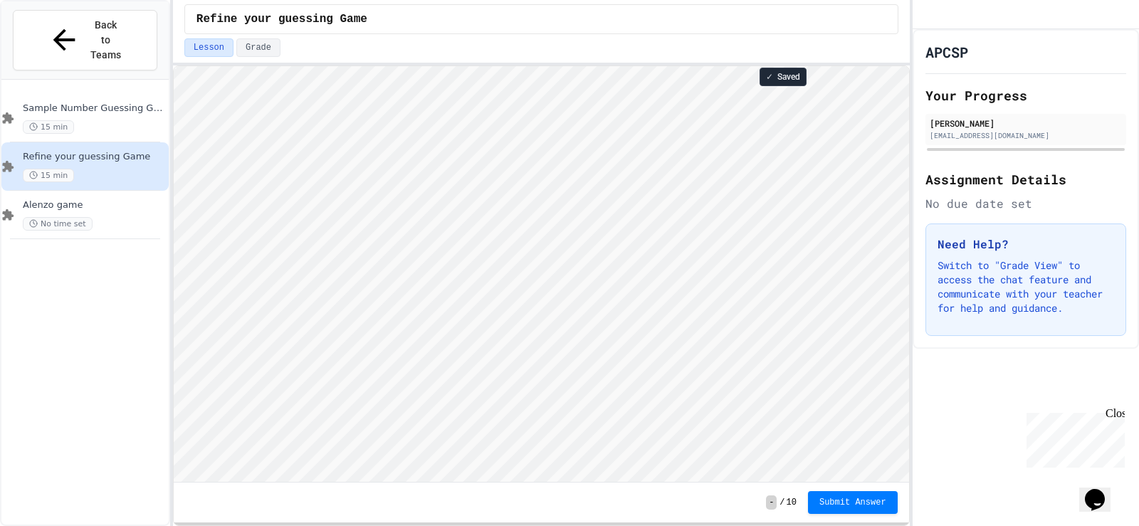
scroll to position [1, 0]
click at [173, 66] on html "Loading project... ! Error Loading Project There was an error loading the proje…" at bounding box center [540, 66] width 735 height 0
type textarea "**********"
click at [422, 489] on div "- / 10 Submit Answer" at bounding box center [541, 503] width 735 height 40
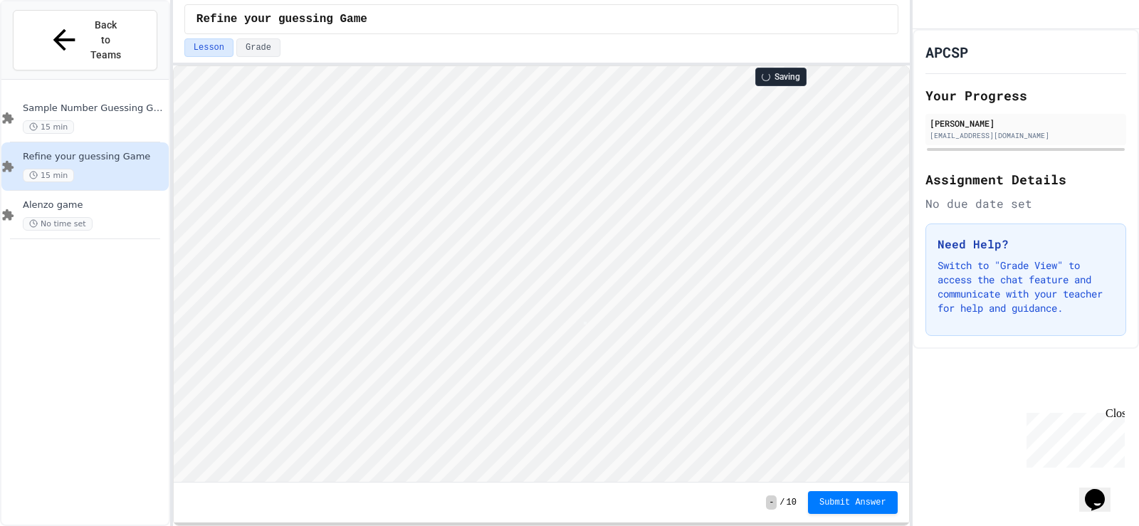
scroll to position [1, 3]
type textarea "*"
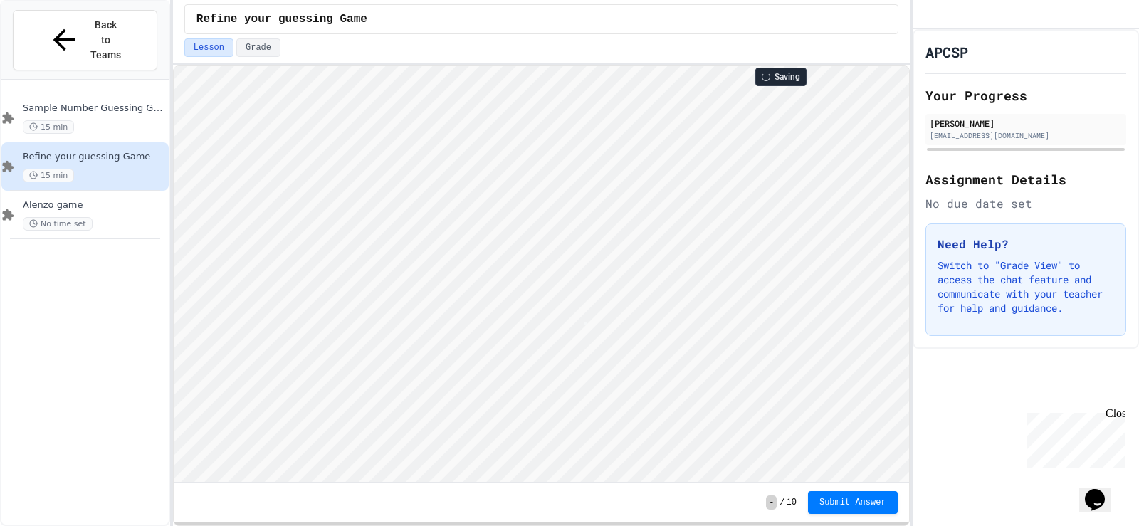
scroll to position [1, 3]
type textarea "*"
type textarea "**********"
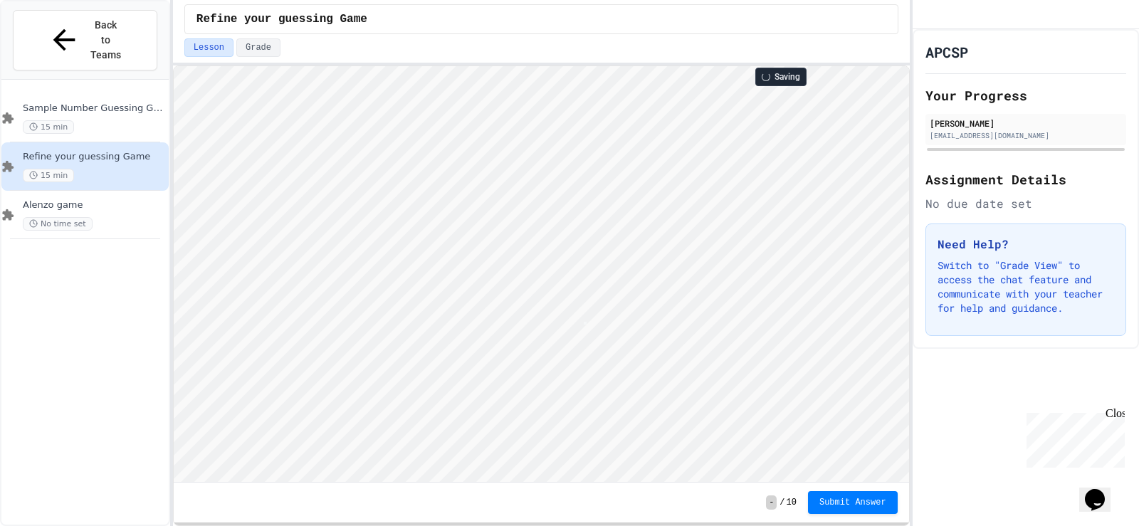
type textarea "*"
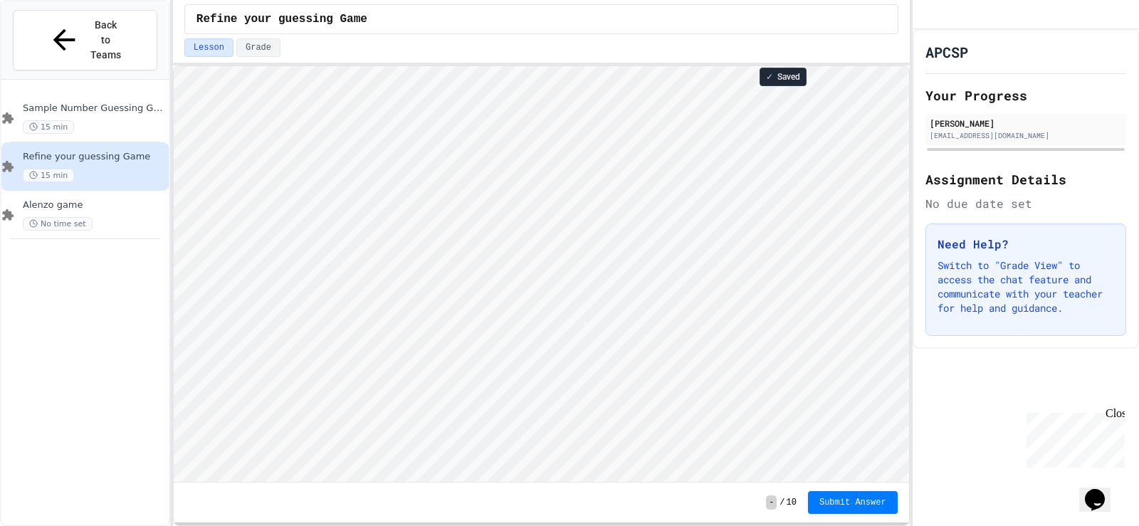
type textarea "*"
click at [95, 428] on div "Sample Number Guessing Game 15 min Refine your guessing Game 15 min Alenzo game…" at bounding box center [84, 316] width 167 height 463
click at [840, 498] on span "Submit Answer" at bounding box center [852, 500] width 67 height 11
